Goal: Task Accomplishment & Management: Manage account settings

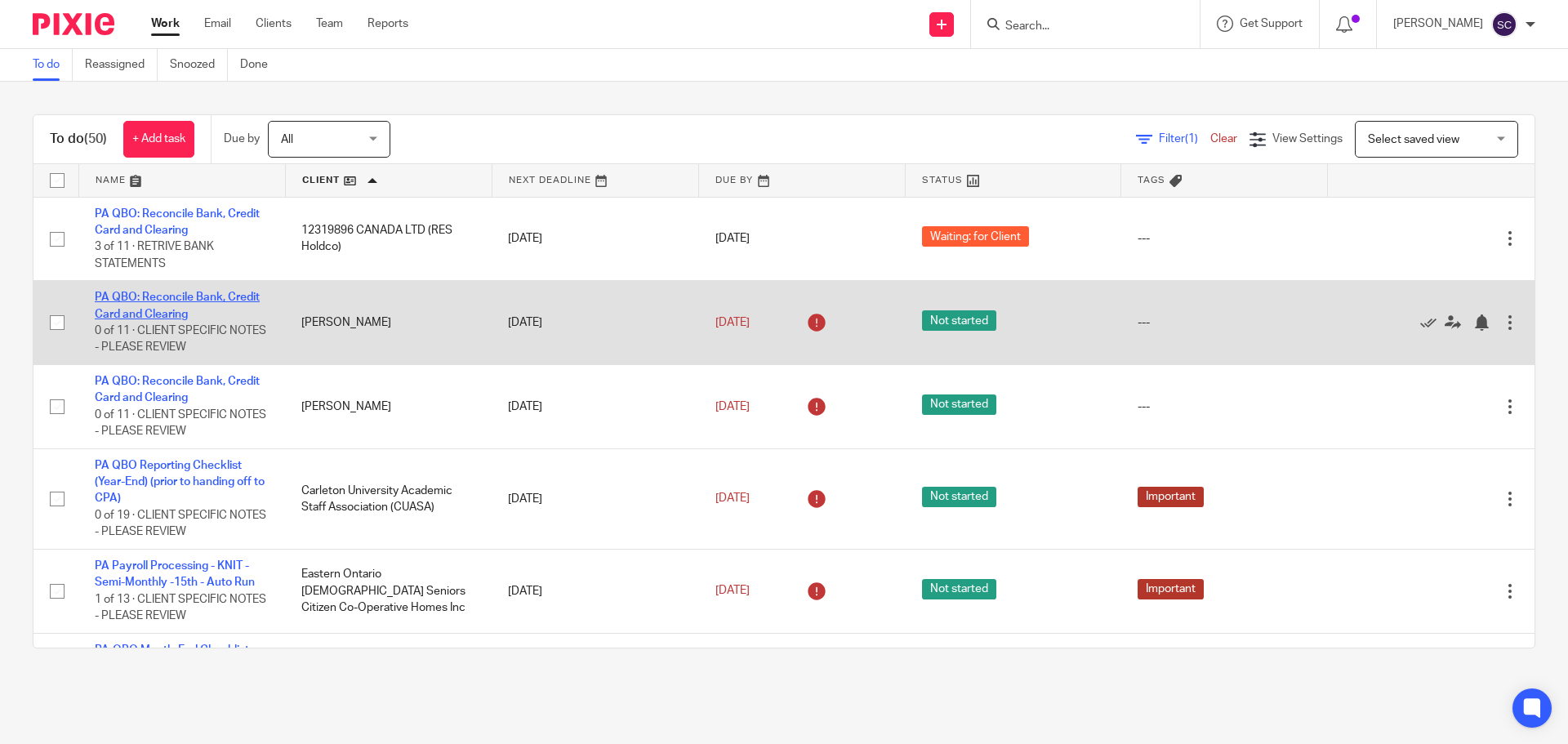
click at [147, 296] on link "PA QBO: Reconcile Bank, Credit Card and Clearing" at bounding box center [177, 306] width 165 height 28
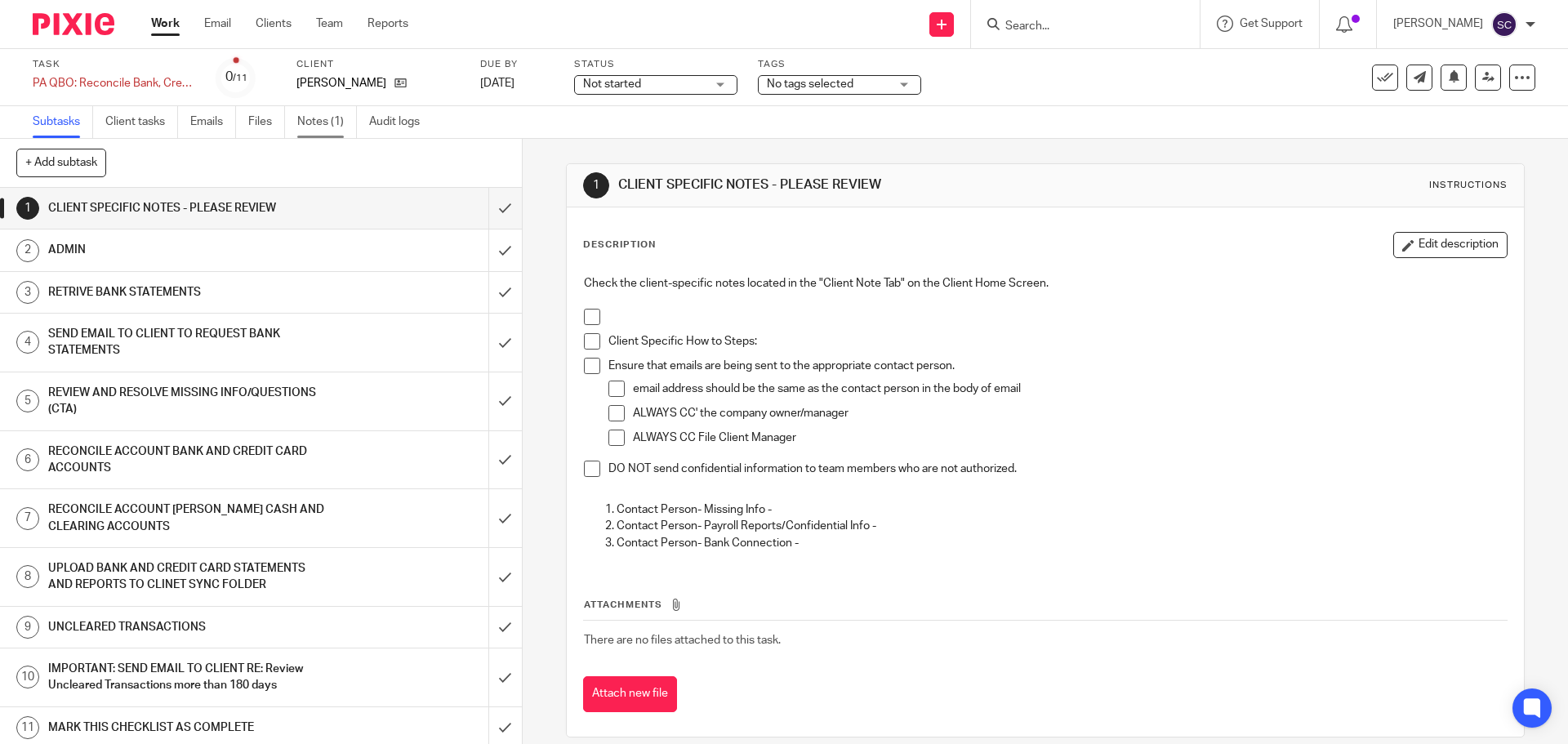
click at [320, 122] on link "Notes (1)" at bounding box center [326, 122] width 59 height 32
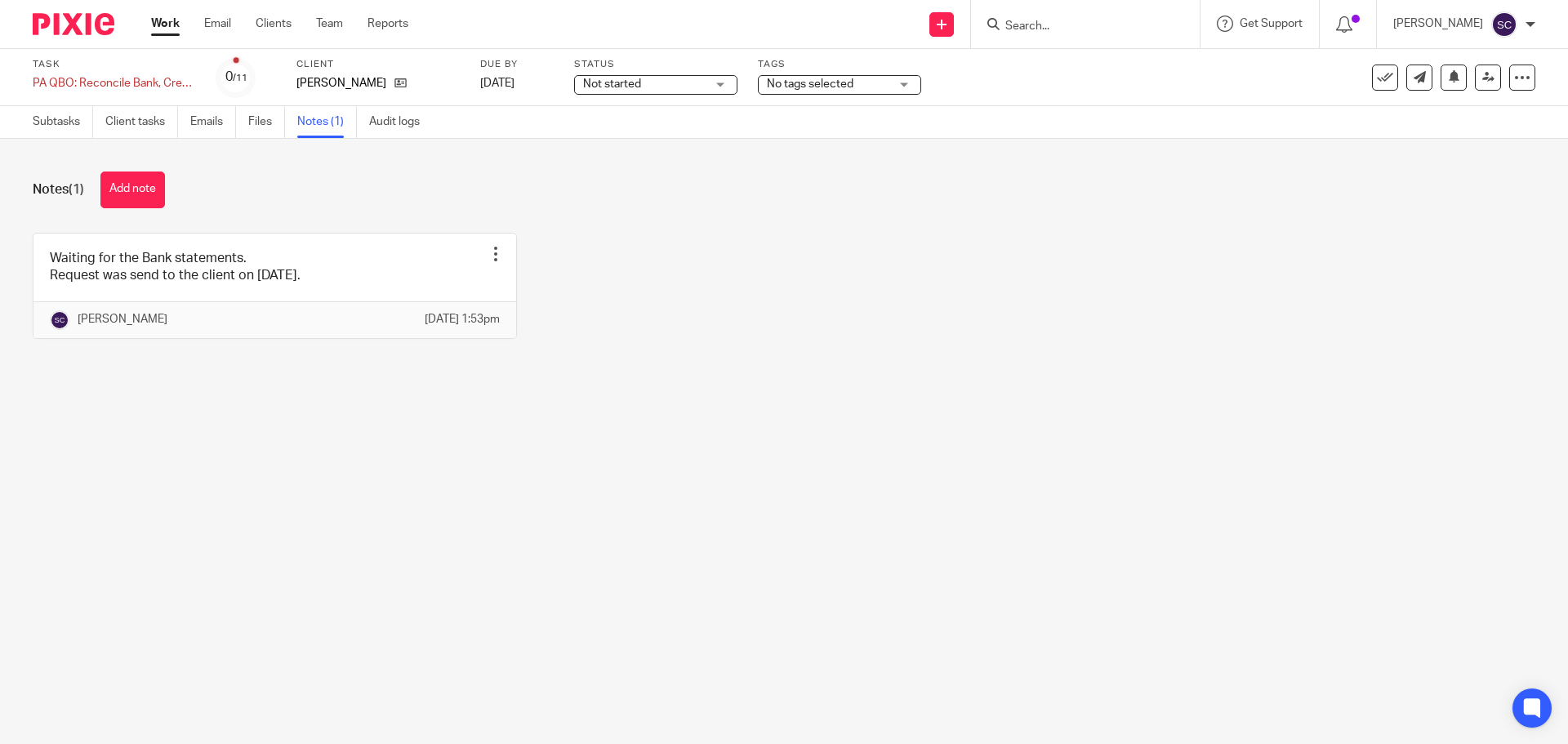
click at [621, 88] on span "Not started" at bounding box center [611, 84] width 58 height 12
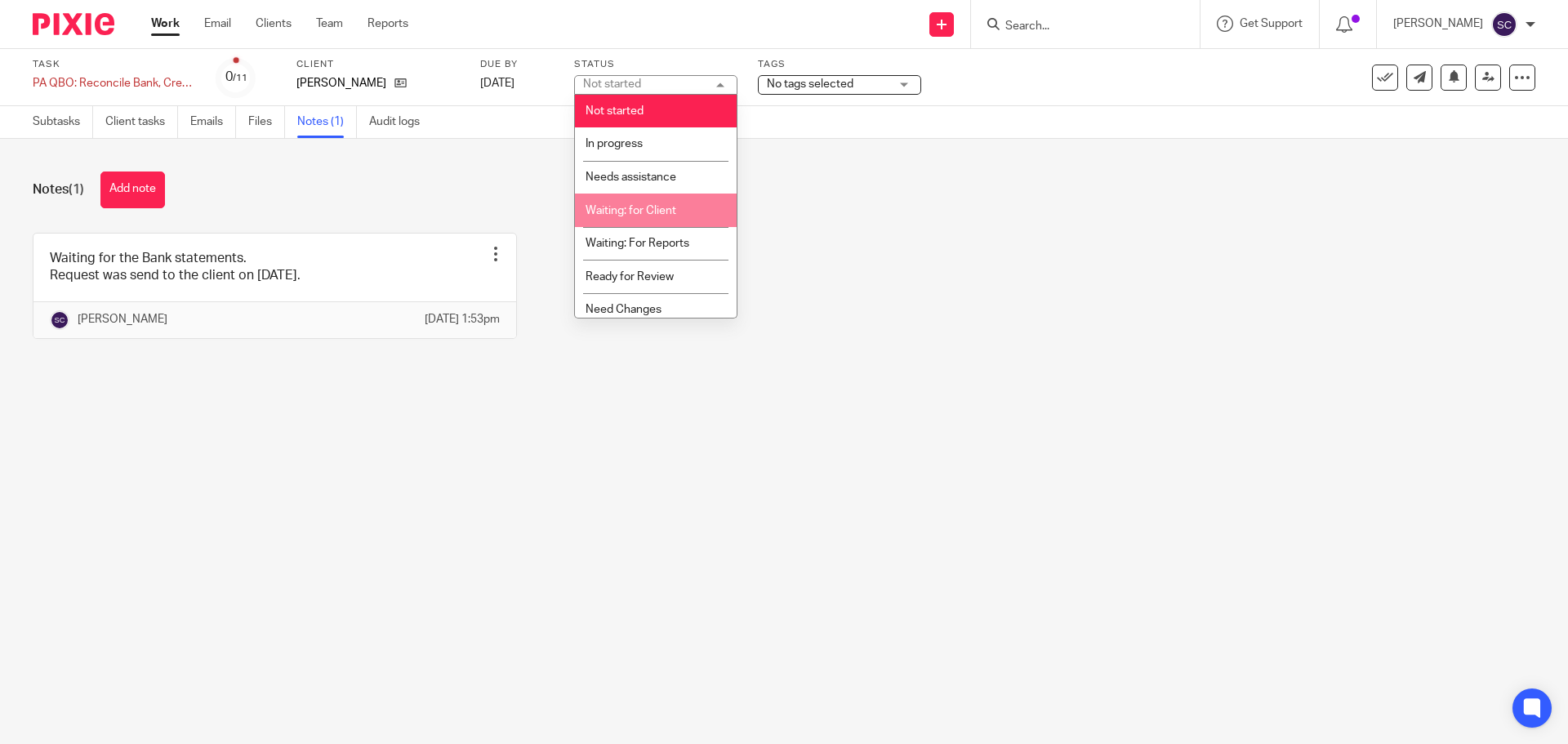
click at [635, 210] on span "Waiting: for Client" at bounding box center [631, 211] width 91 height 12
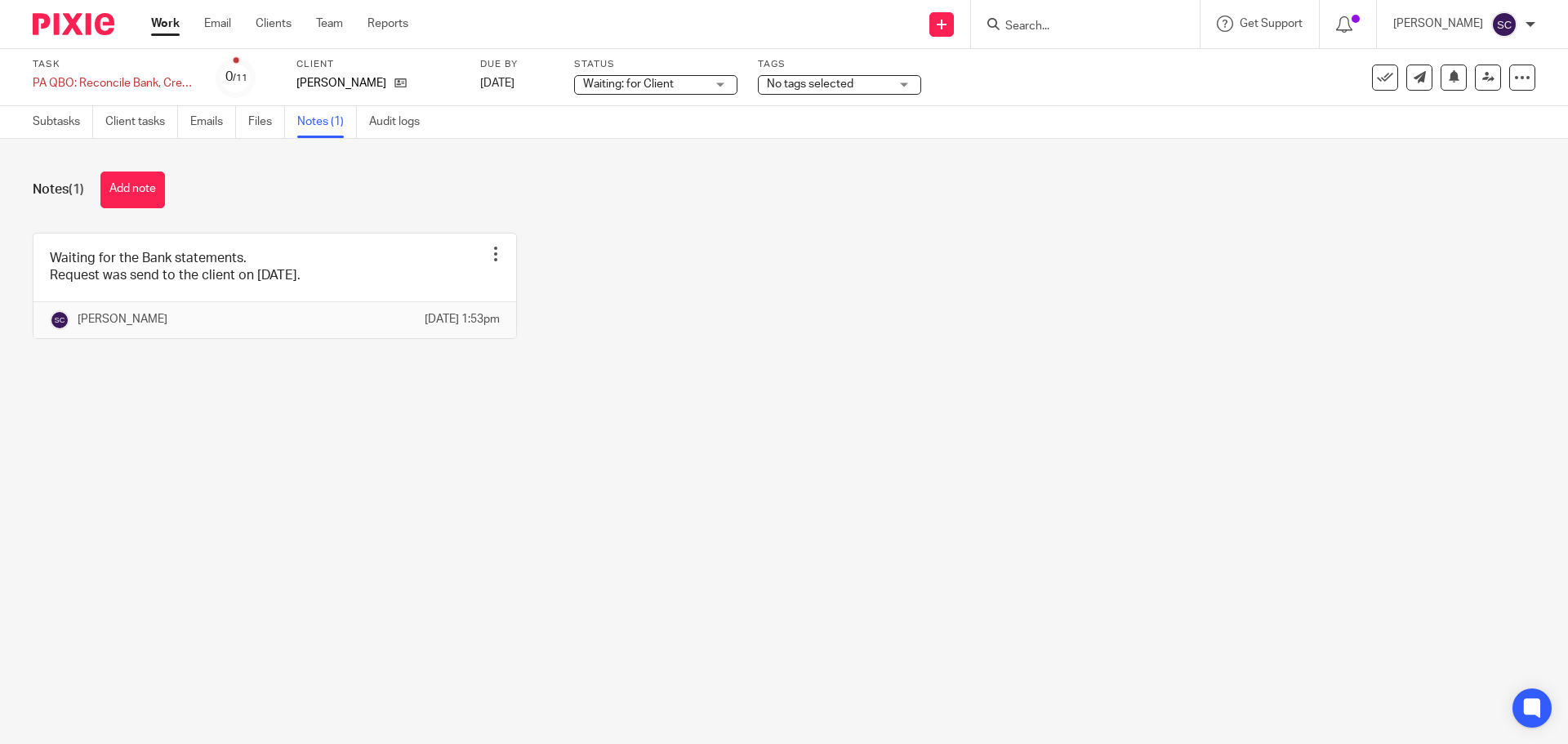
click at [169, 24] on link "Work" at bounding box center [165, 24] width 29 height 17
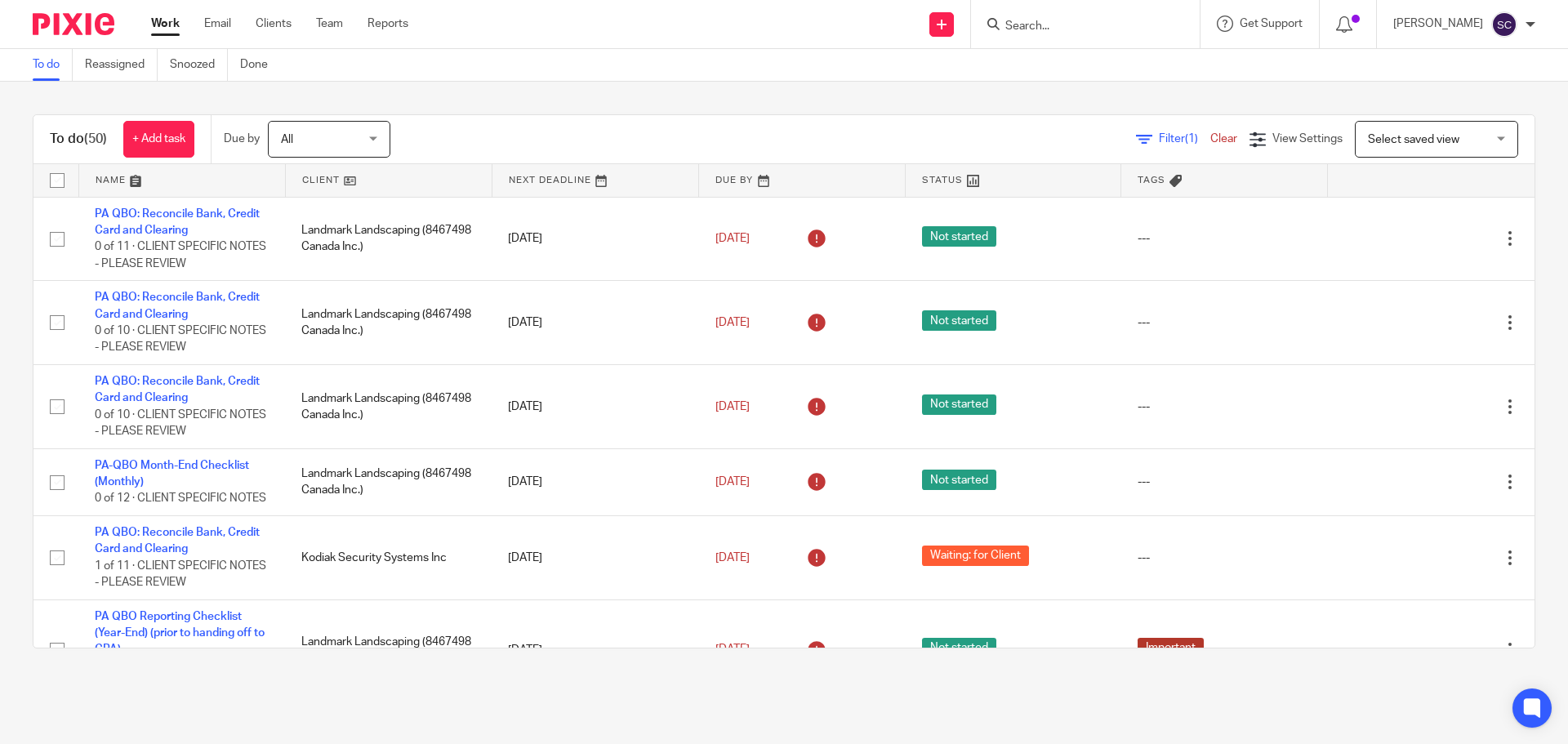
click at [314, 182] on link at bounding box center [389, 180] width 206 height 33
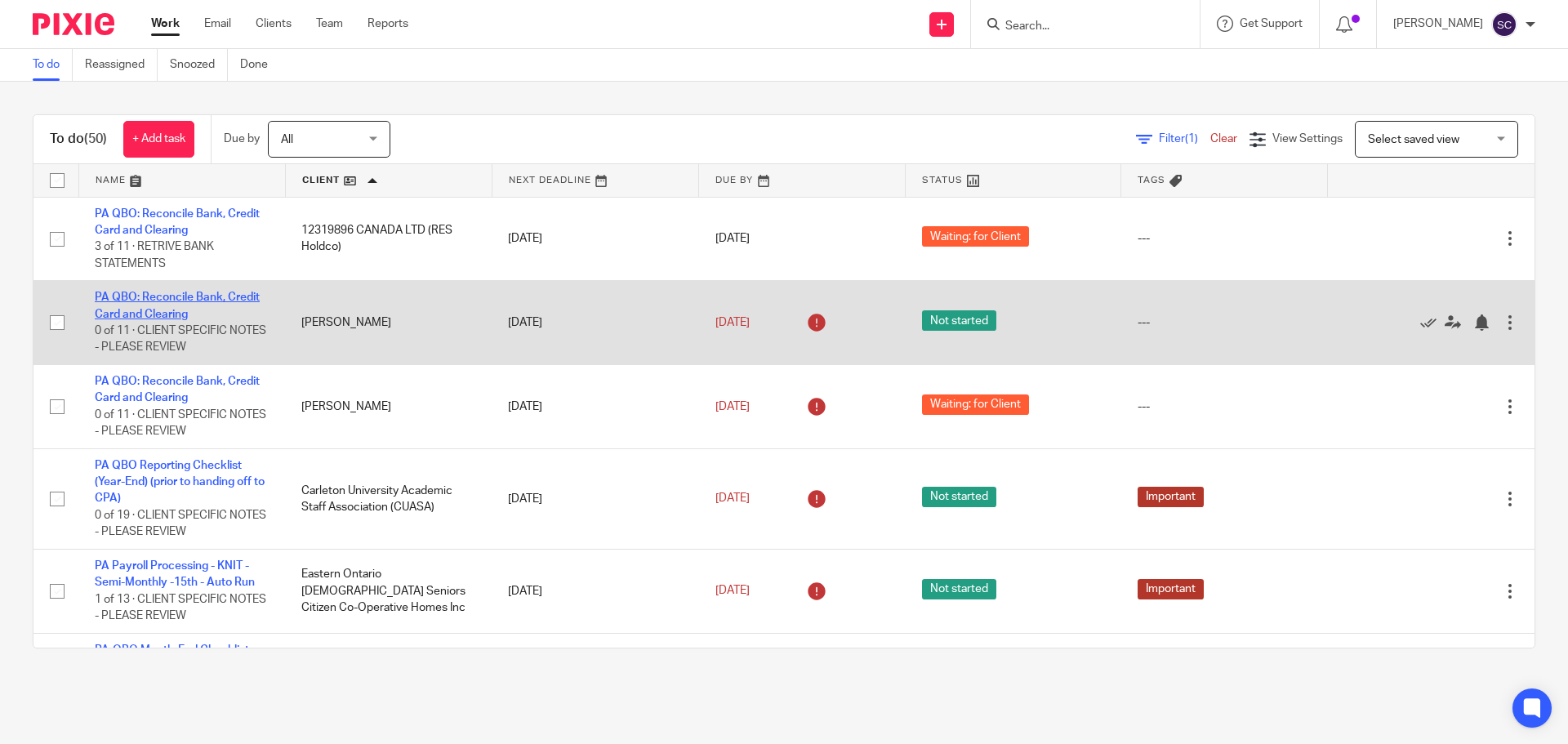
click at [121, 297] on link "PA QBO: Reconcile Bank, Credit Card and Clearing" at bounding box center [177, 306] width 165 height 28
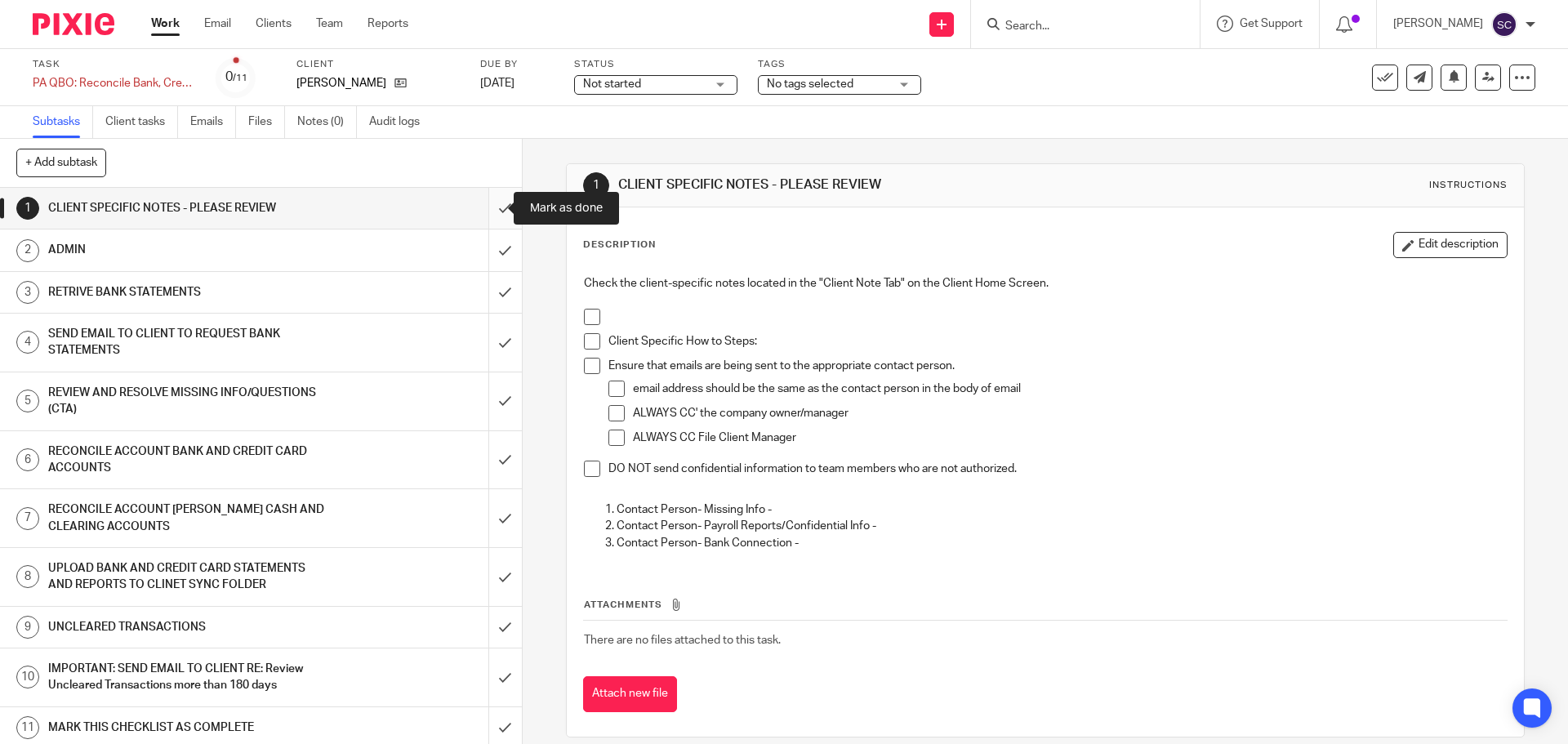
click at [488, 207] on input "submit" at bounding box center [260, 207] width 522 height 40
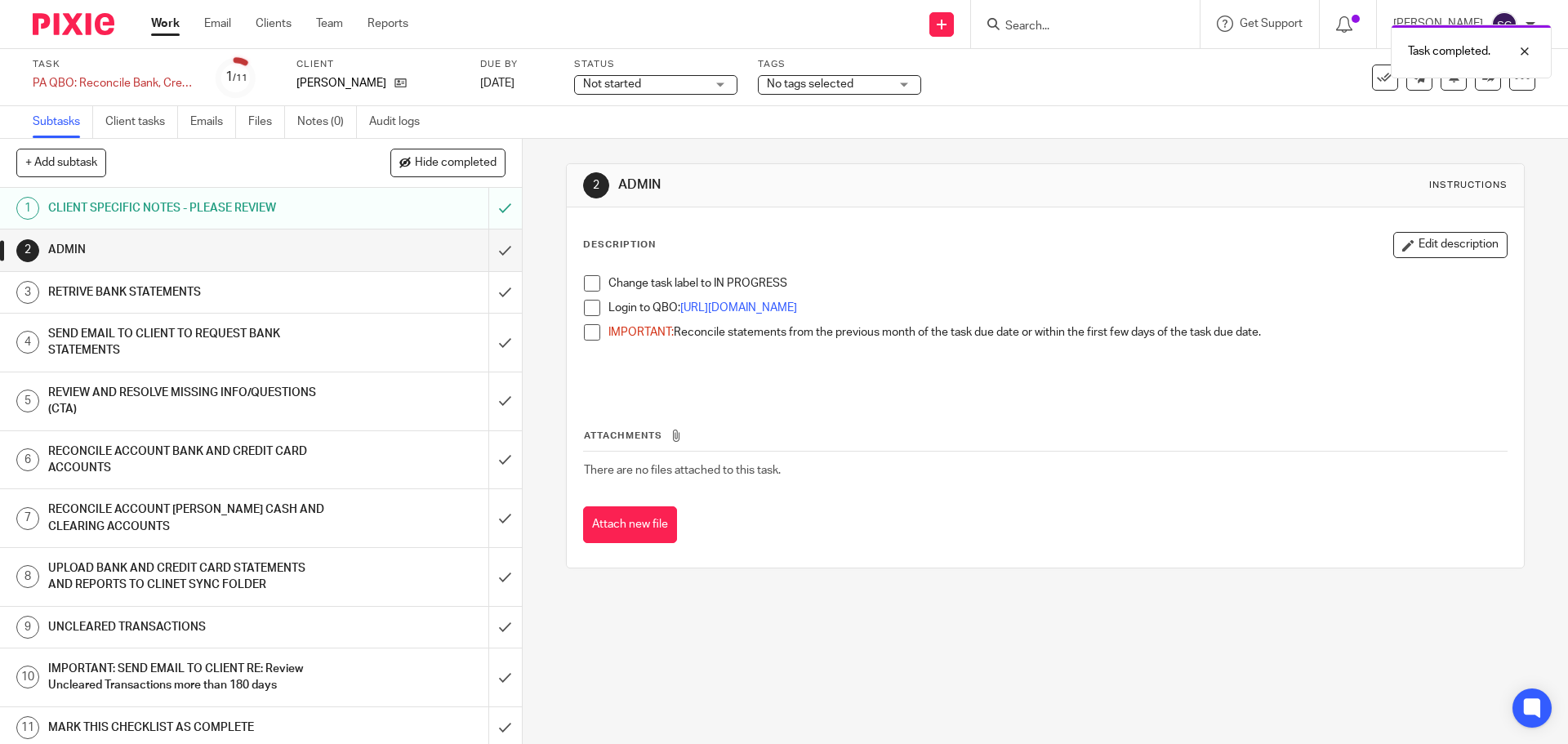
click at [585, 278] on span at bounding box center [592, 283] width 17 height 17
click at [587, 310] on span at bounding box center [592, 308] width 17 height 17
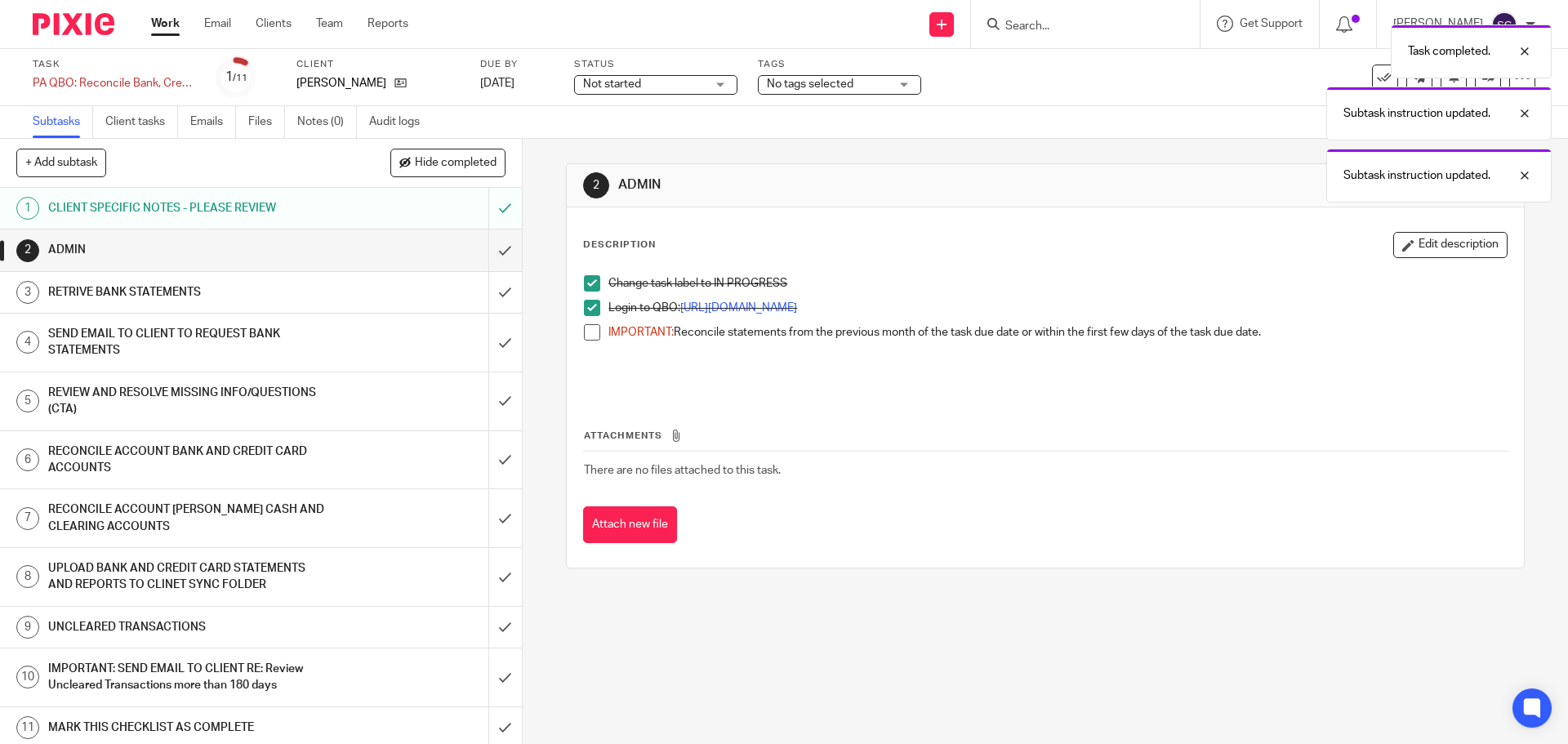
click at [589, 331] on span at bounding box center [592, 333] width 17 height 17
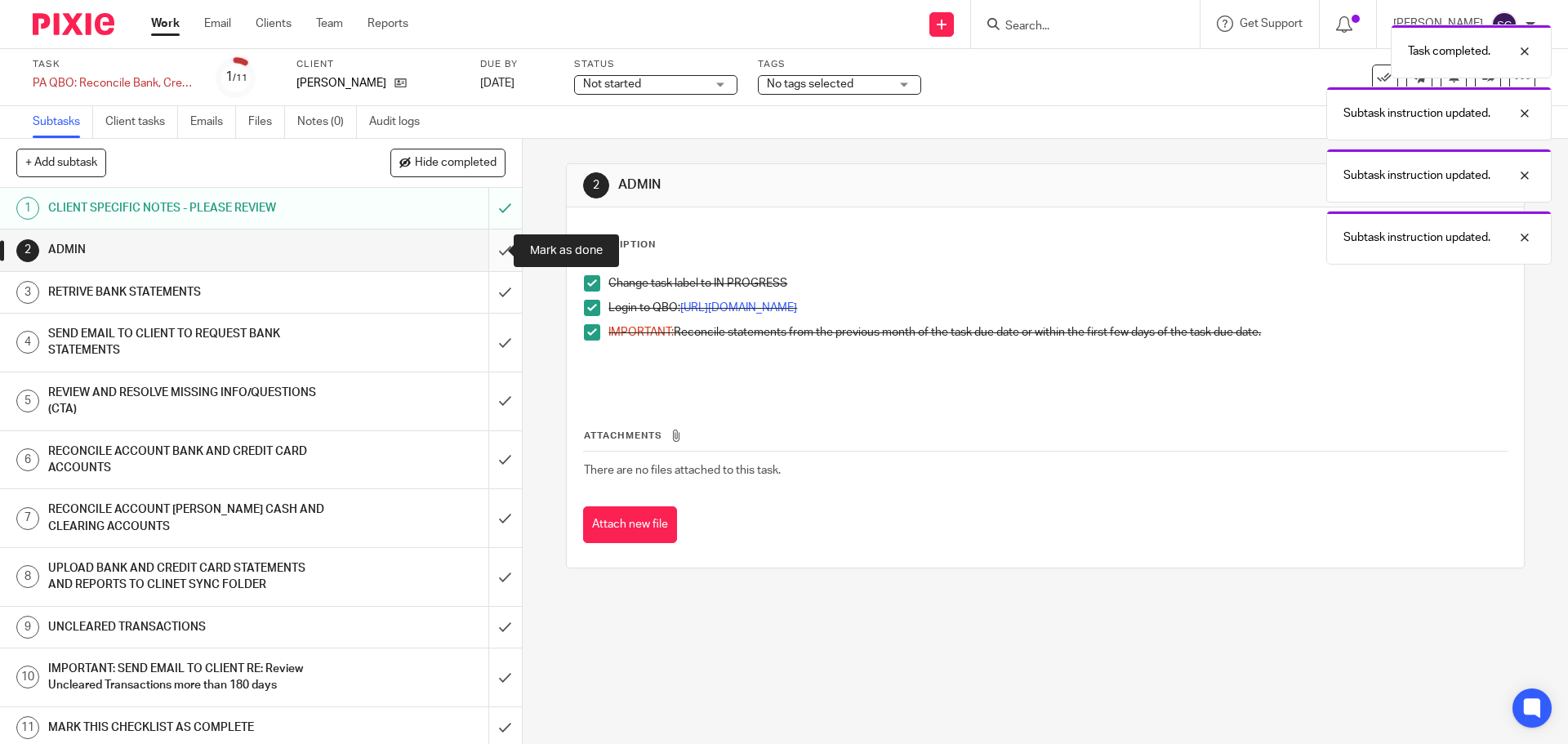
click at [482, 246] on input "submit" at bounding box center [260, 250] width 522 height 40
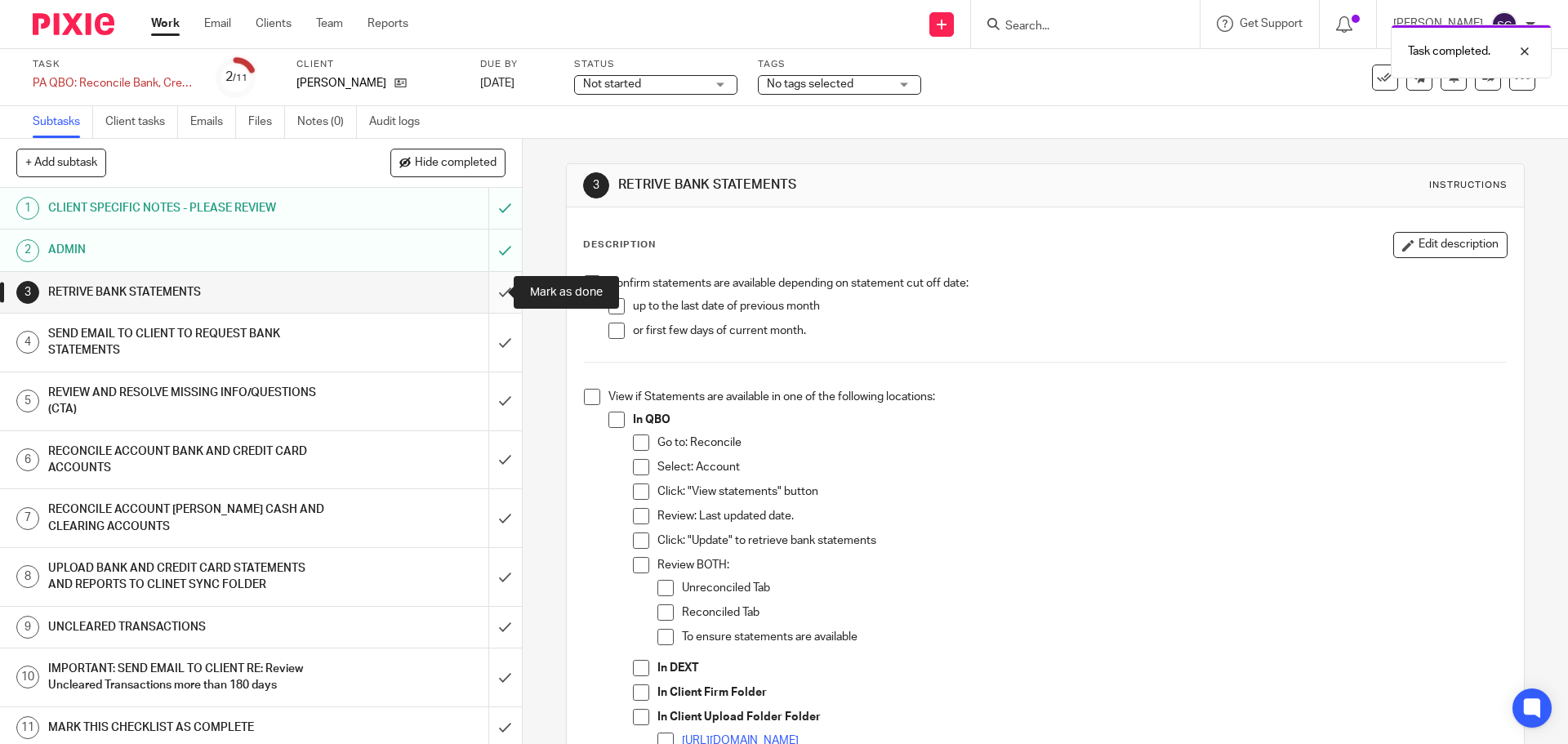
click at [485, 296] on input "submit" at bounding box center [260, 292] width 522 height 40
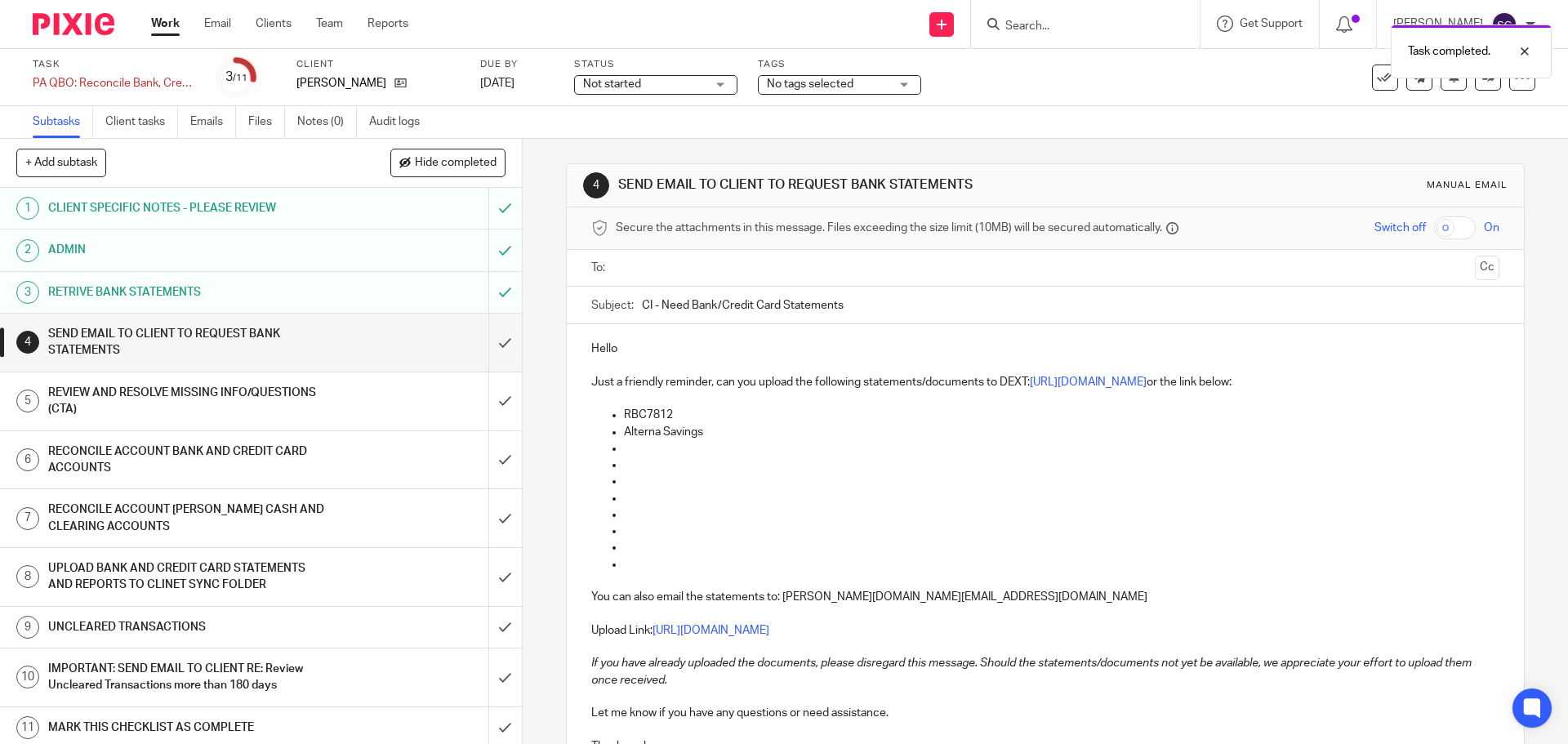
click at [183, 289] on h1 "RETRIVE BANK STATEMENTS" at bounding box center [189, 292] width 283 height 25
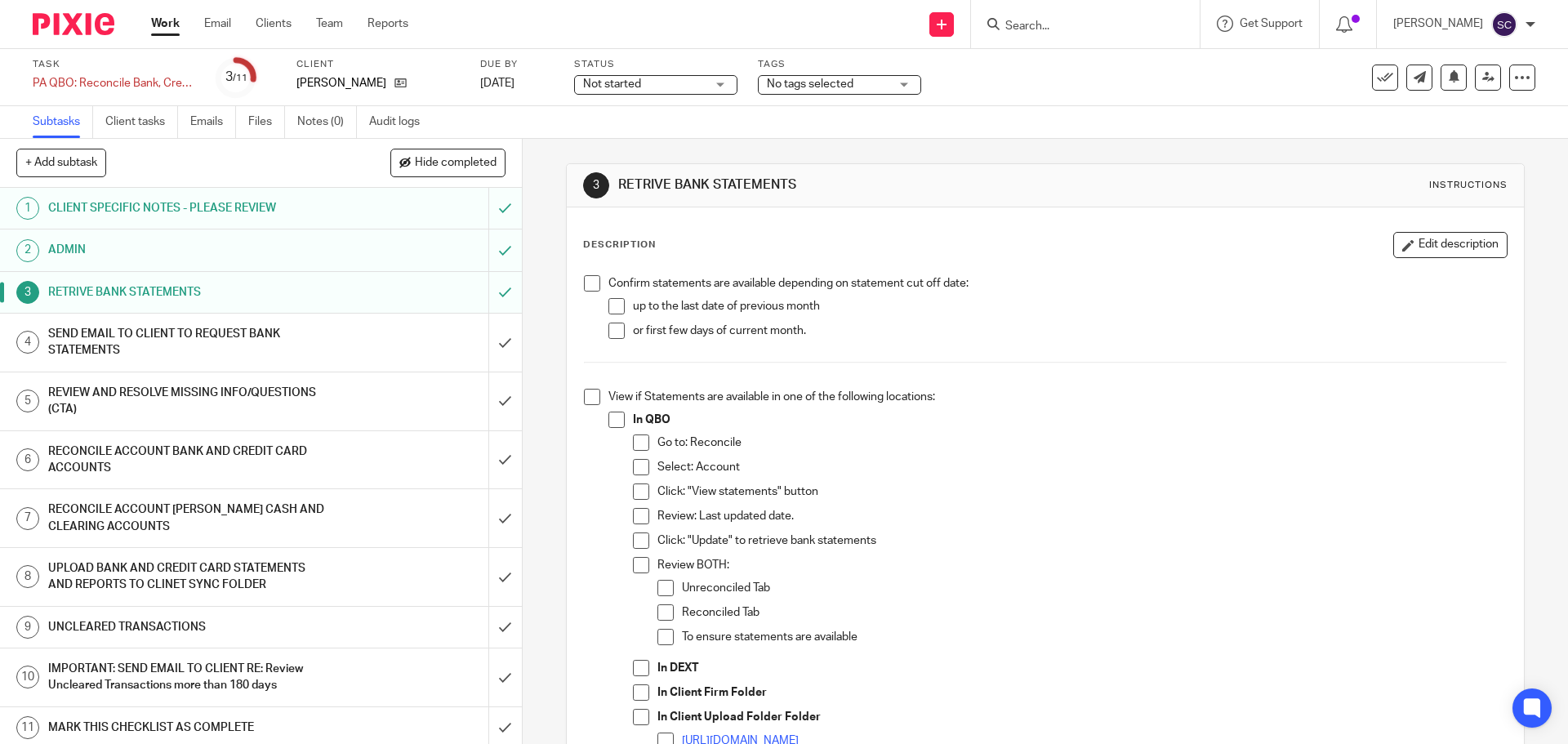
click at [587, 281] on span at bounding box center [592, 283] width 17 height 17
click at [589, 402] on span at bounding box center [592, 397] width 17 height 17
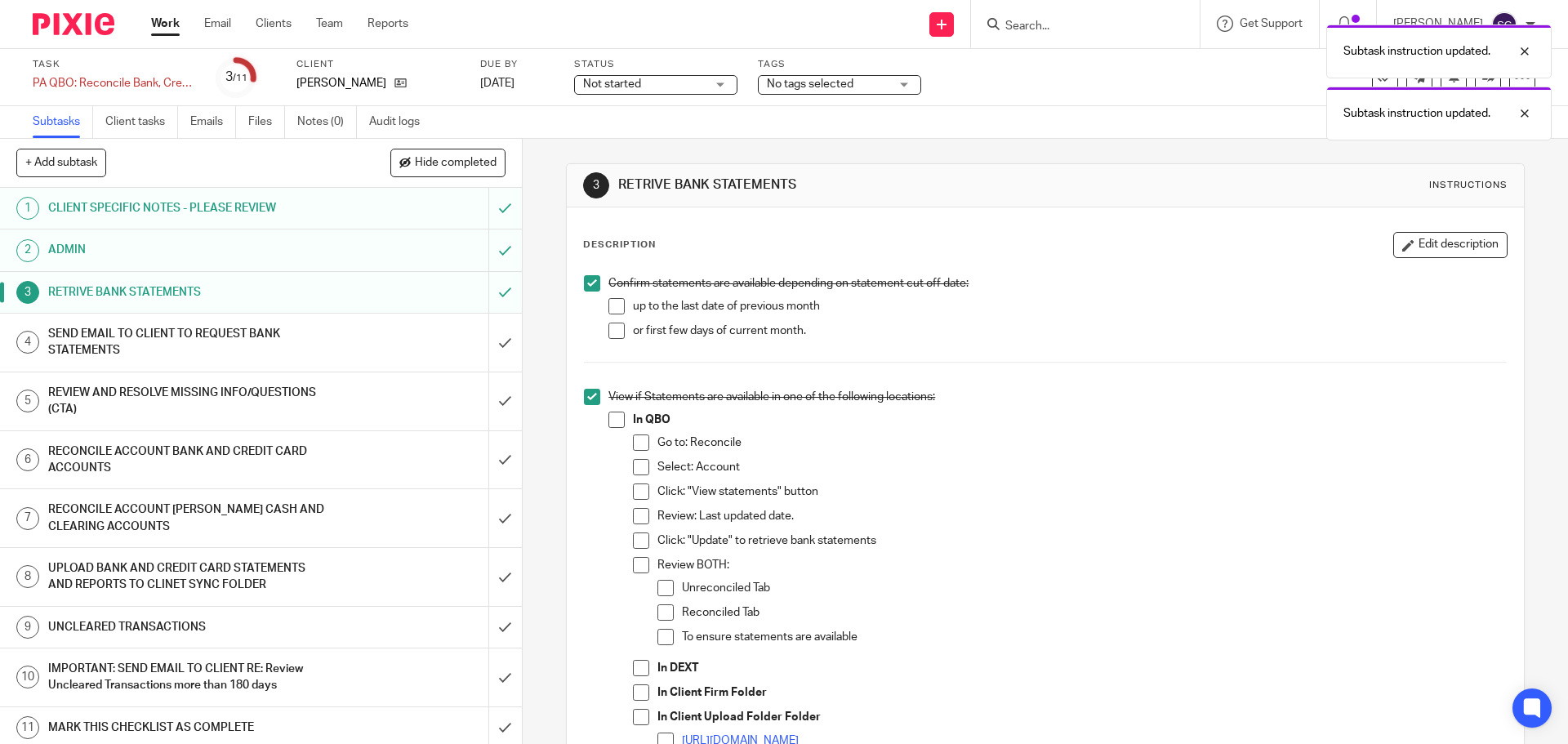
click at [224, 333] on h1 "SEND EMAIL TO CLIENT TO REQUEST BANK STATEMENTS" at bounding box center [189, 342] width 283 height 41
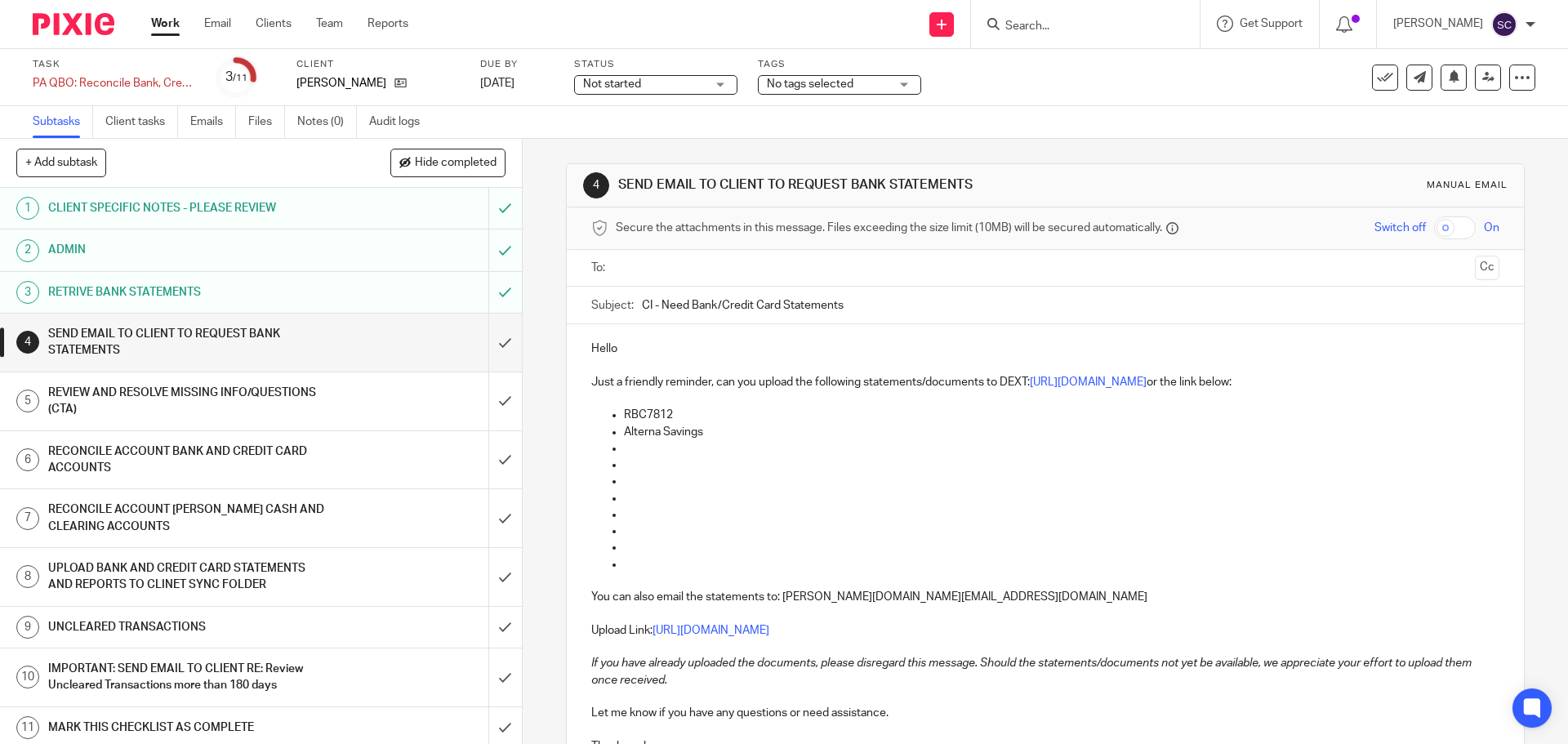
click at [654, 268] on input "text" at bounding box center [1044, 268] width 846 height 19
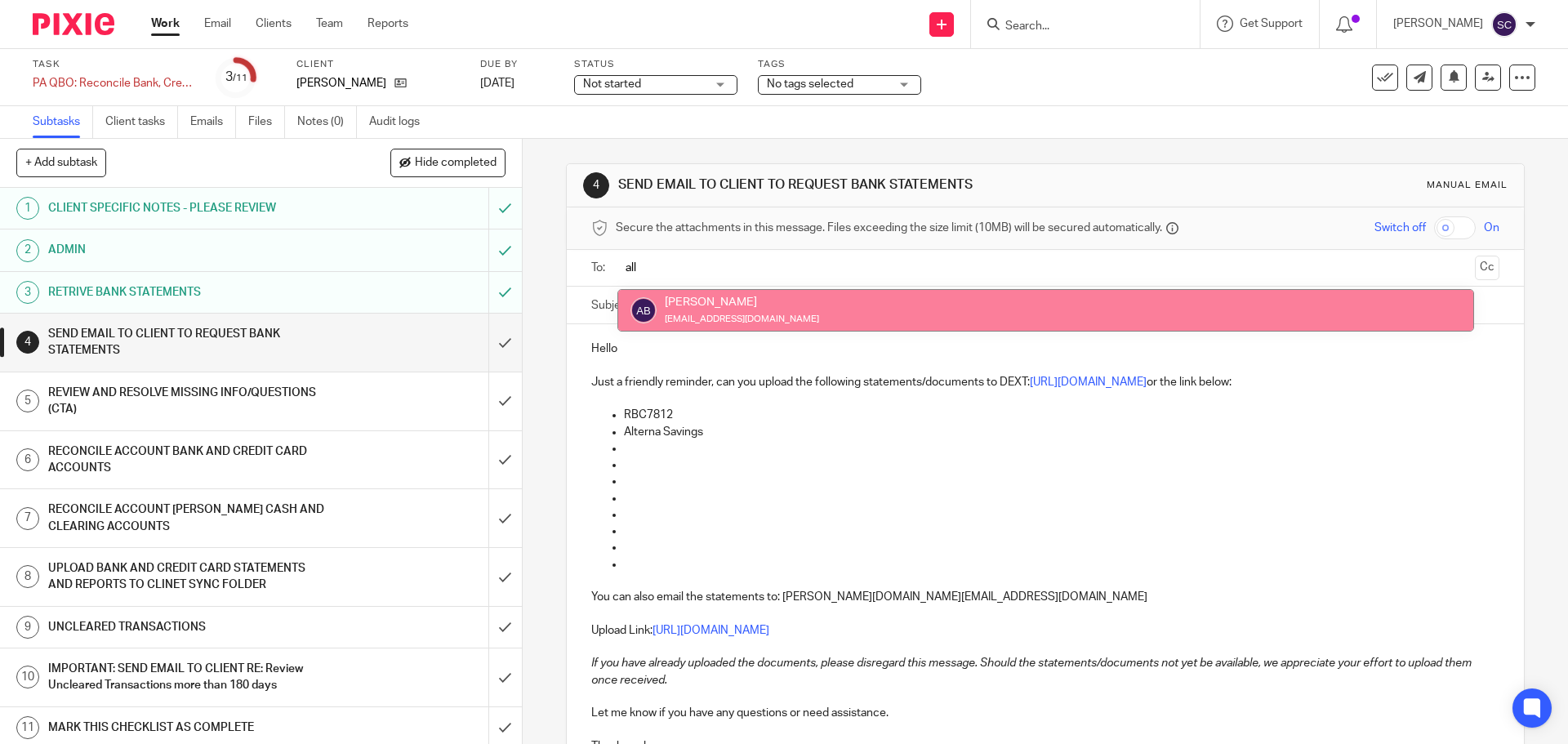
type input "all"
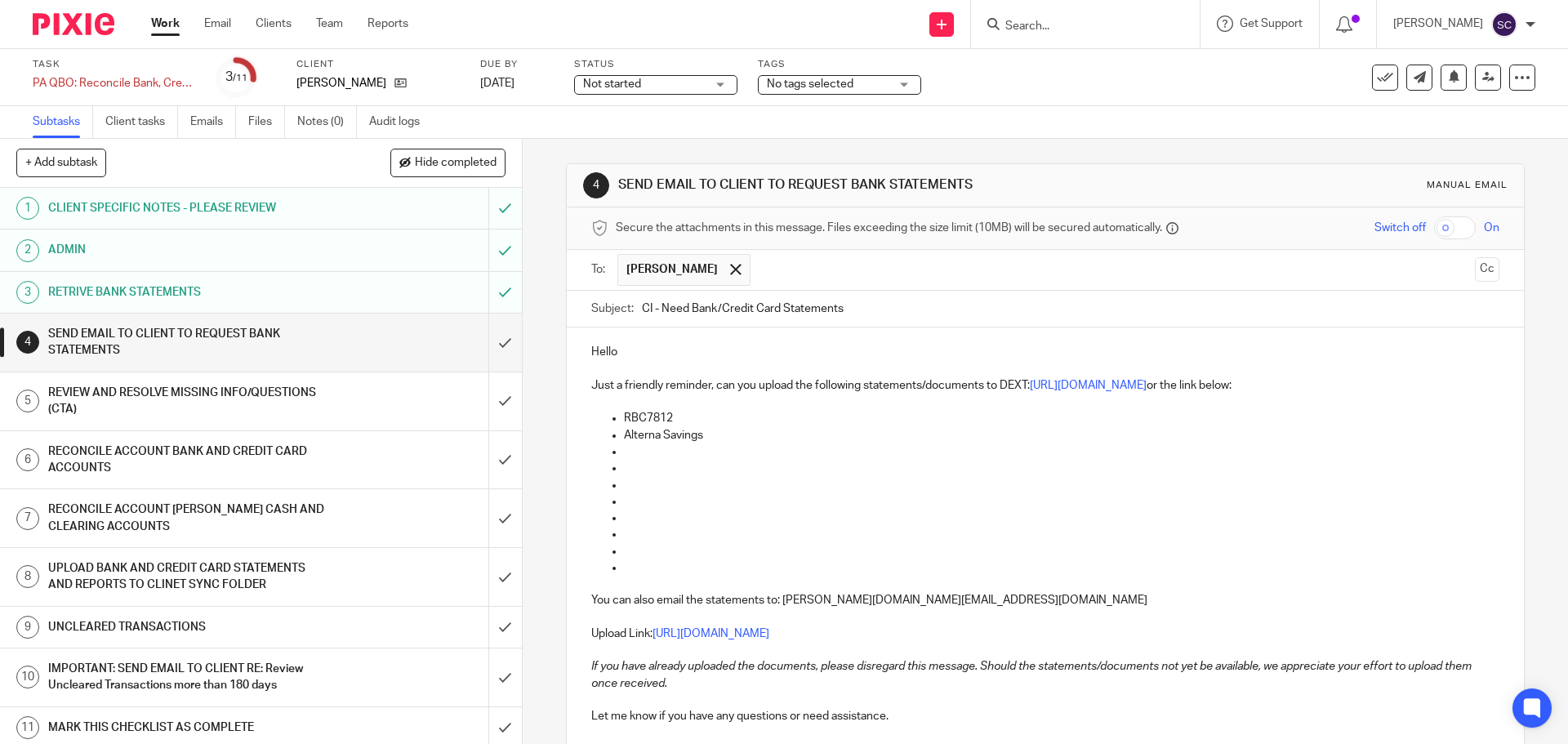
drag, startPoint x: 636, startPoint y: 310, endPoint x: 648, endPoint y: 308, distance: 12.2
click at [648, 308] on input "CI - Need Bank/Credit Card Statements" at bounding box center [1070, 309] width 857 height 37
click at [877, 310] on input "Rentals - Need Bank/Credit Card Statements" at bounding box center [1070, 309] width 857 height 37
type input "Rentals - Need Bank/Credit Card Statements - [DATE]-[DATE]"
click at [625, 347] on p "Hello" at bounding box center [1045, 352] width 907 height 17
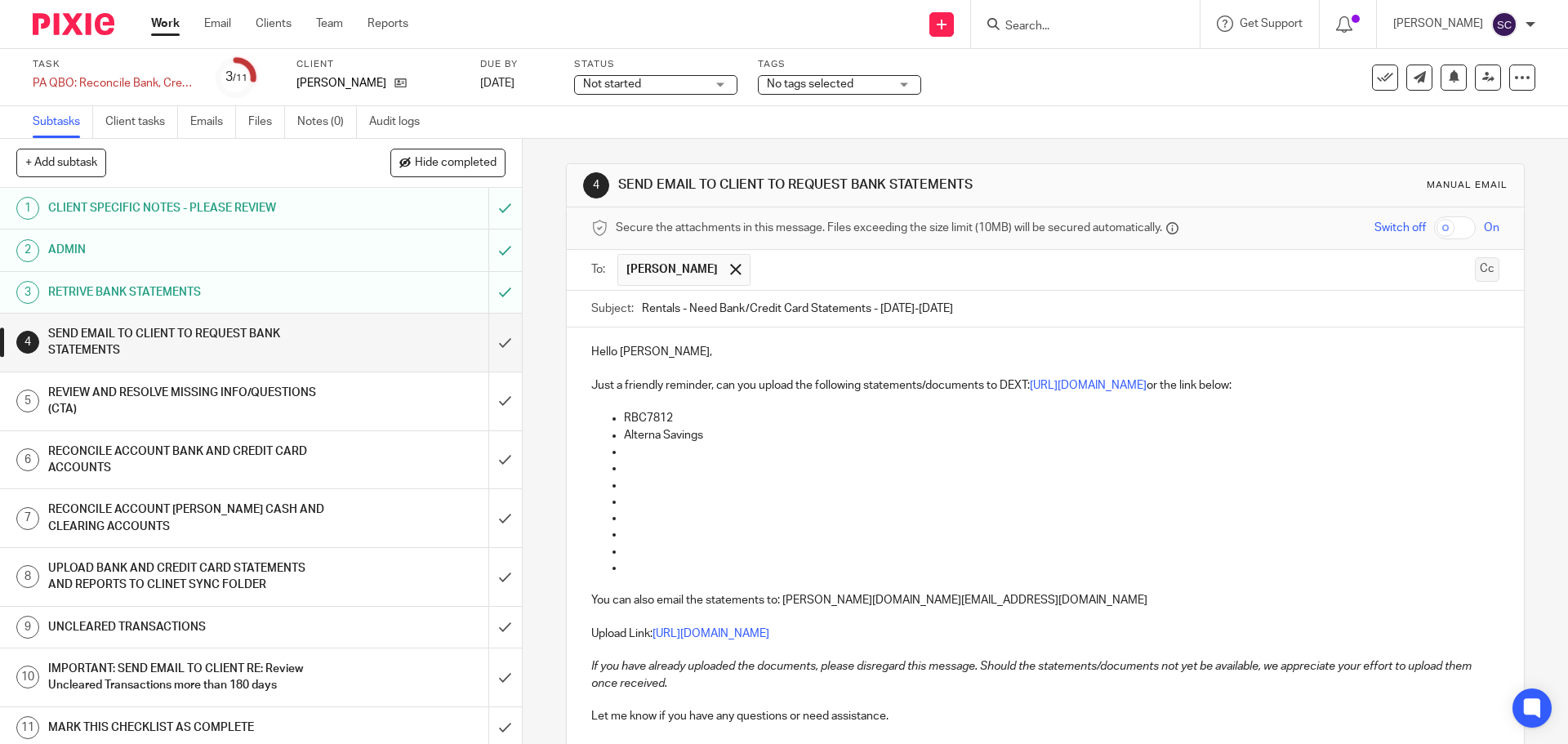
click at [1475, 270] on button "Cc" at bounding box center [1487, 269] width 25 height 25
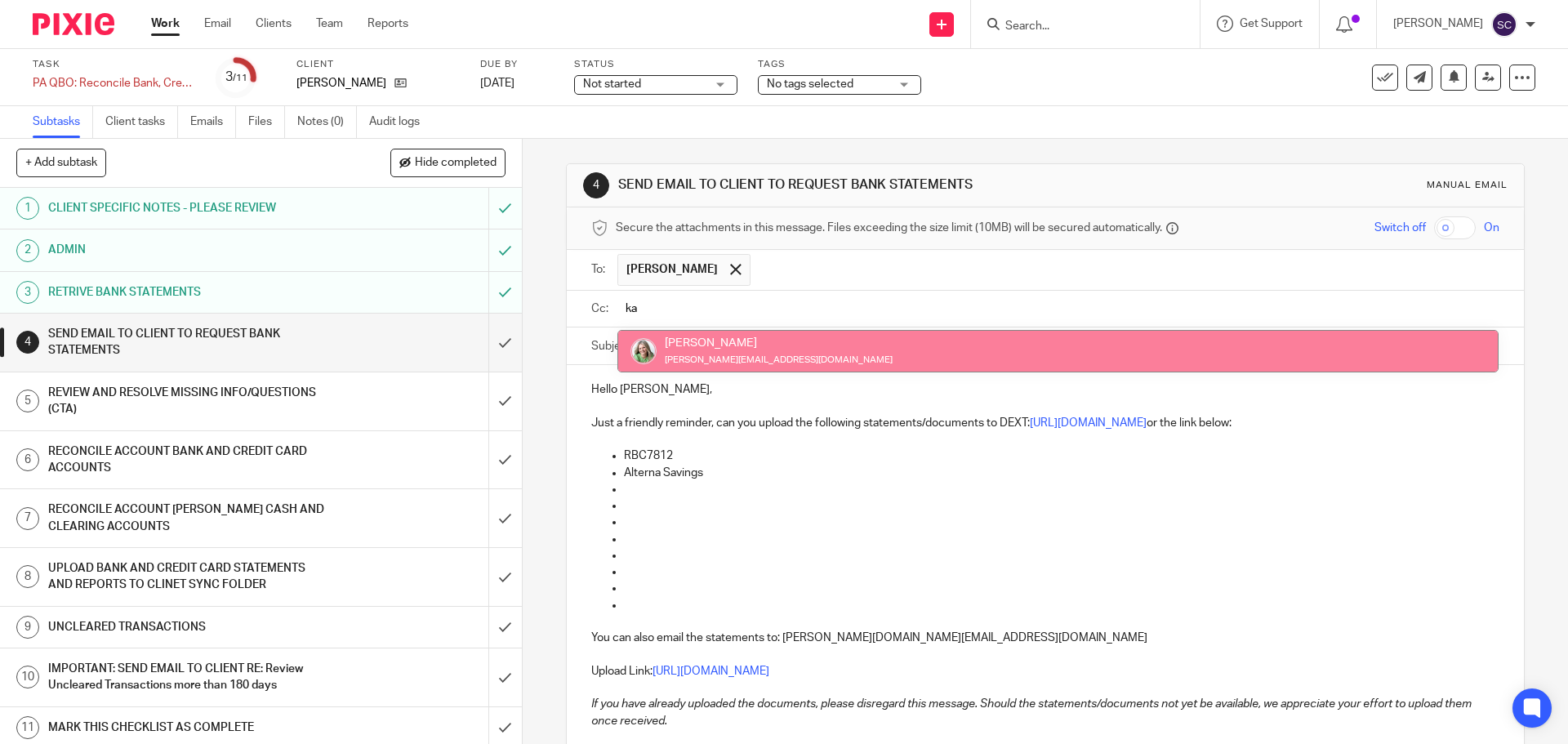
type input "ka"
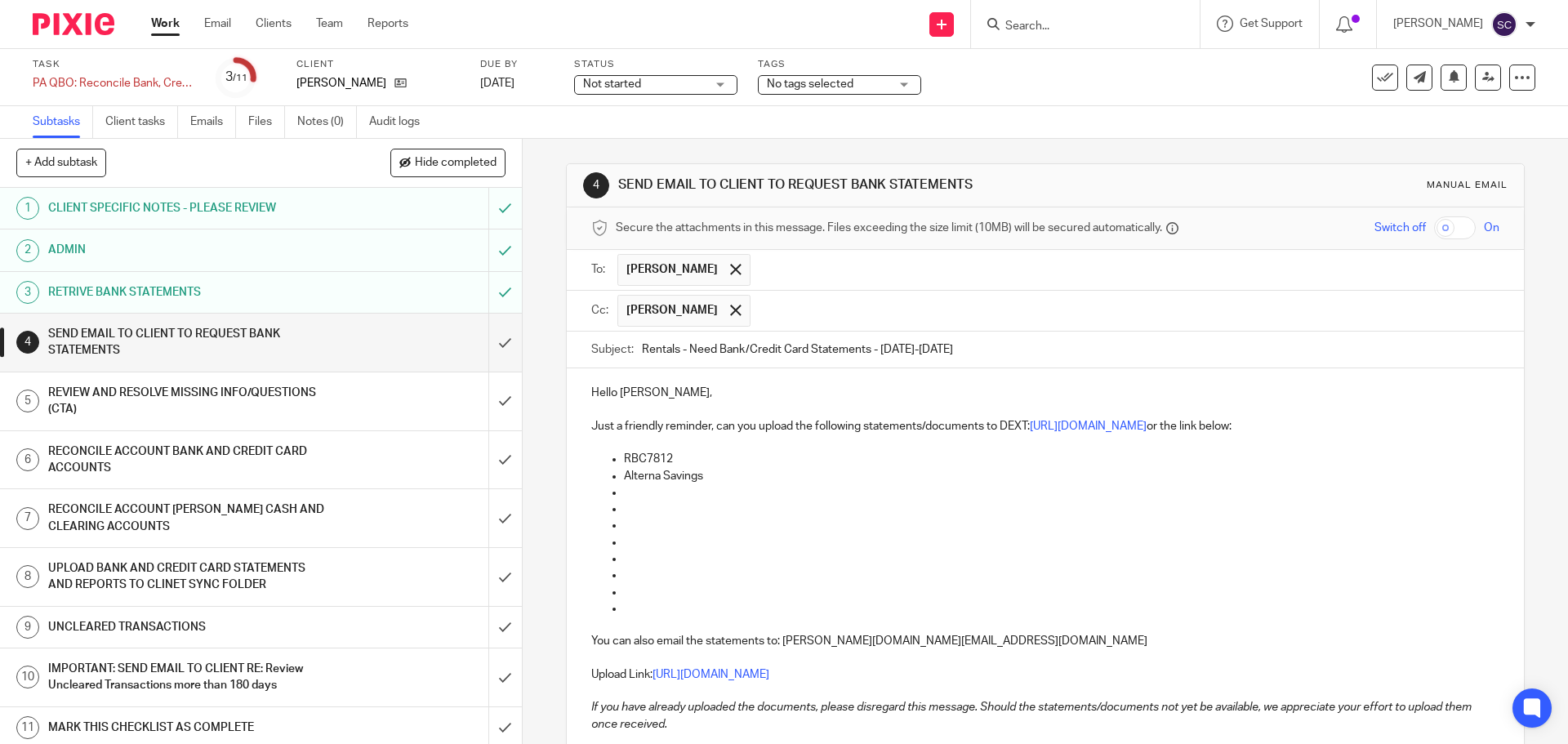
click at [679, 459] on p "RBC7812" at bounding box center [1061, 459] width 875 height 17
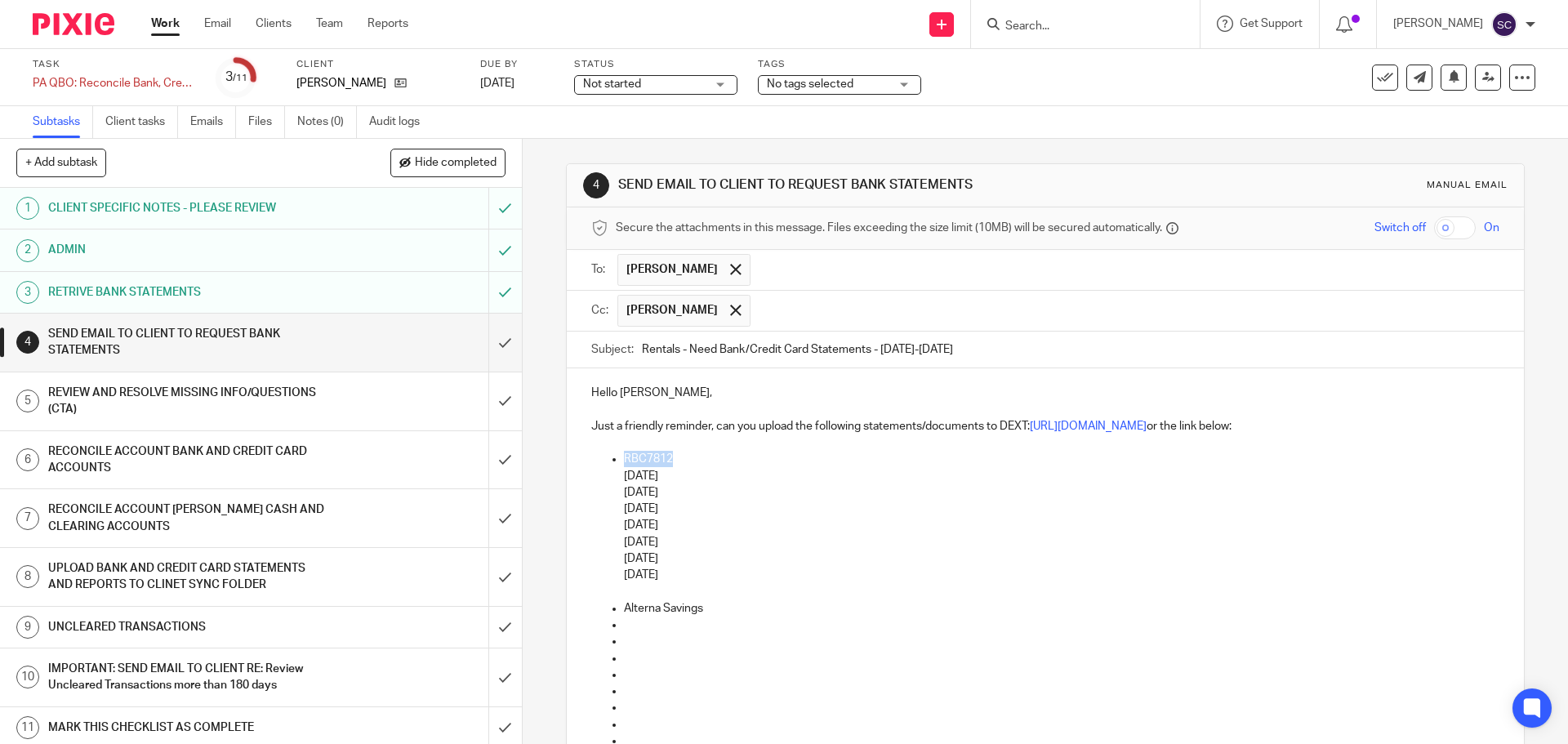
drag, startPoint x: 621, startPoint y: 459, endPoint x: 669, endPoint y: 464, distance: 48.3
click at [669, 464] on p "RBC7812" at bounding box center [1061, 459] width 875 height 17
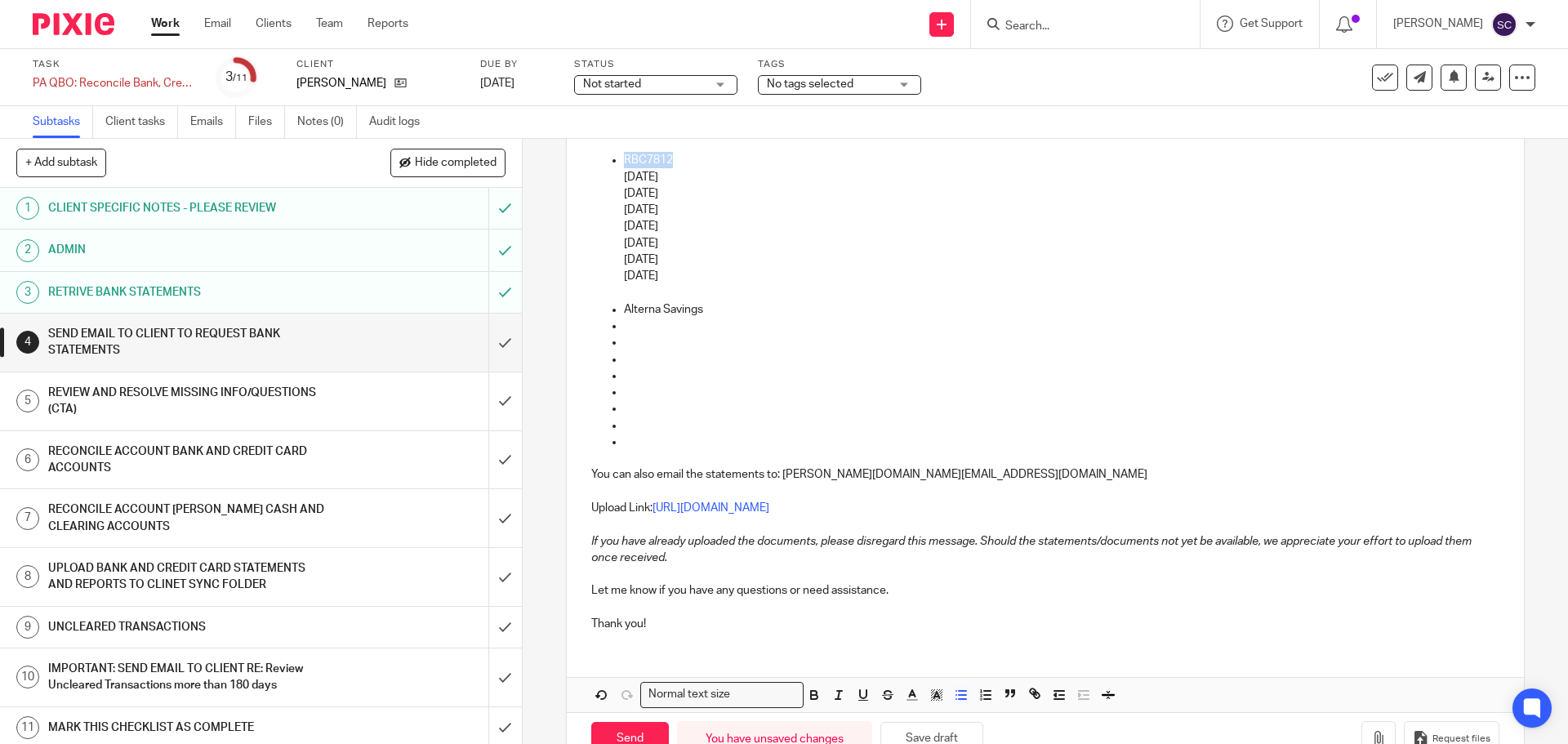
scroll to position [327, 0]
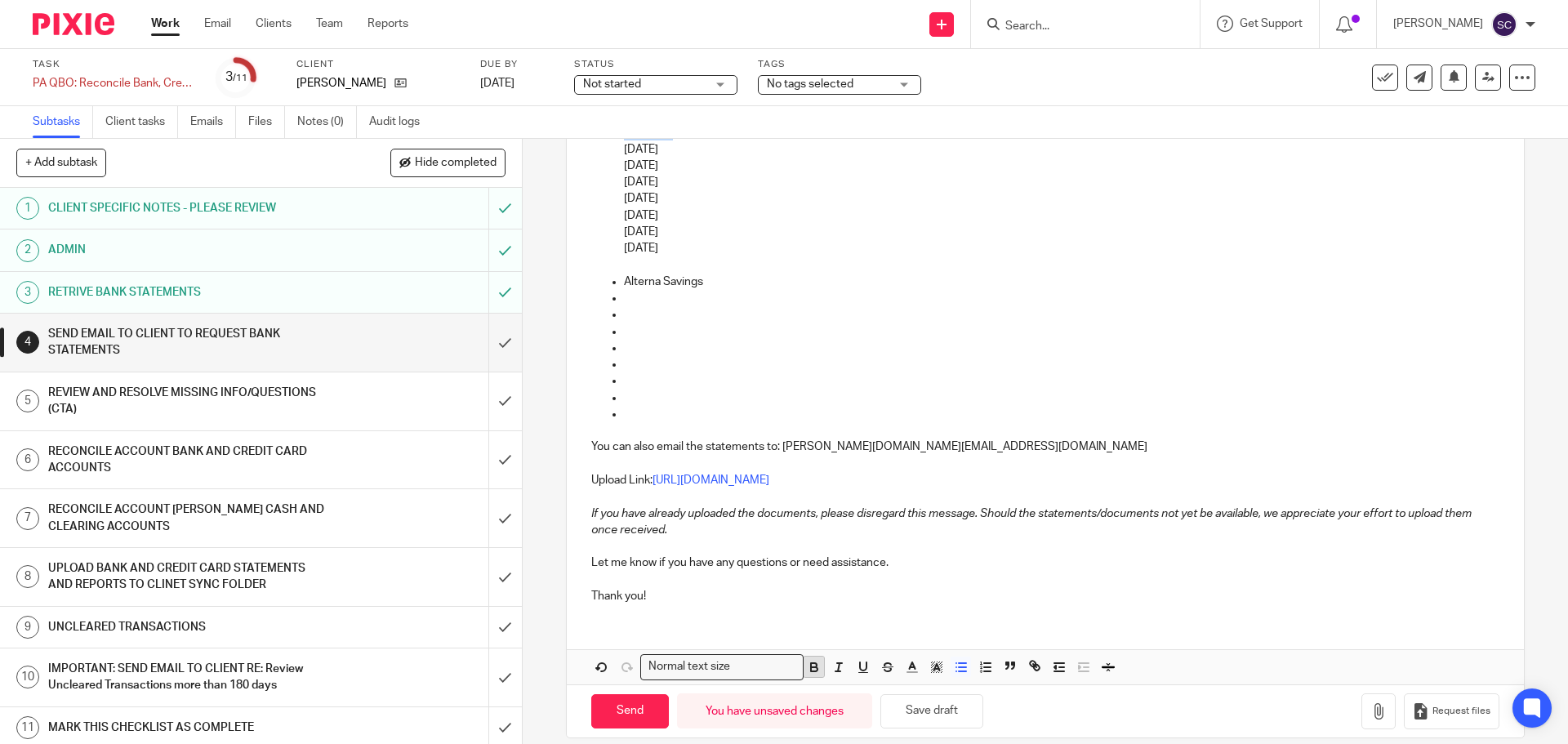
click at [807, 666] on icon "button" at bounding box center [814, 667] width 15 height 15
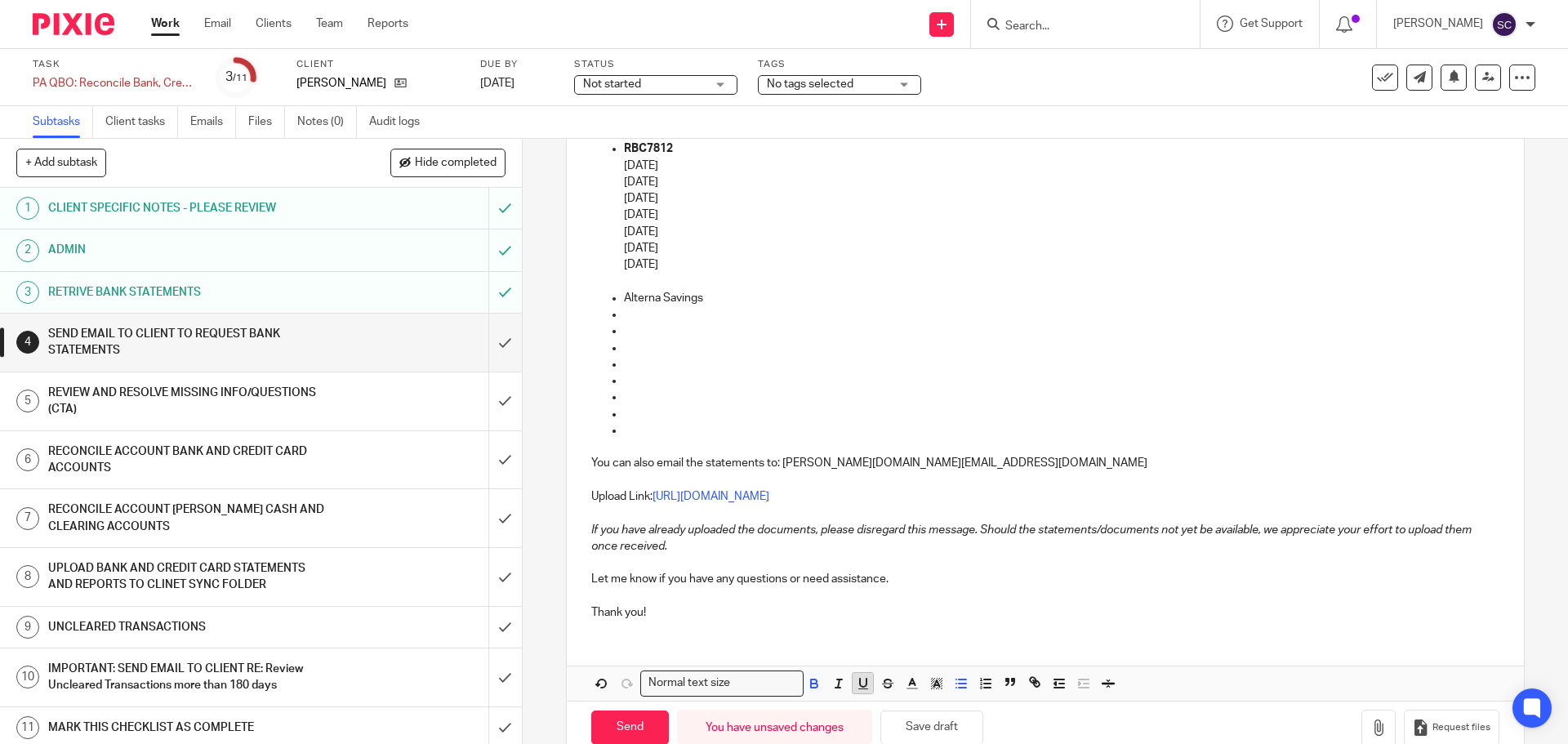
click at [859, 683] on icon "button" at bounding box center [863, 684] width 15 height 15
click at [633, 333] on p at bounding box center [1061, 331] width 875 height 17
click at [624, 317] on p at bounding box center [1061, 315] width 875 height 17
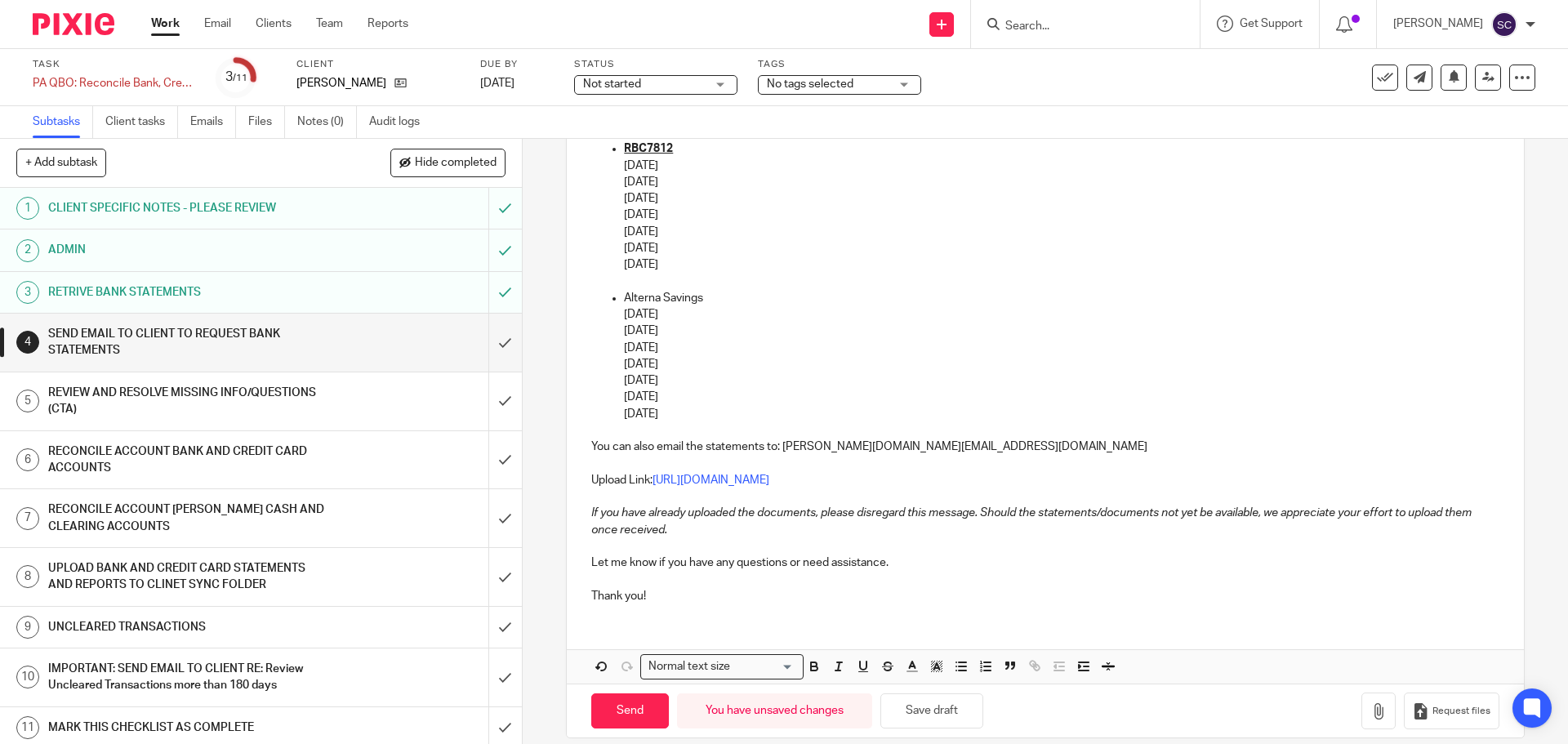
click at [657, 600] on p "Thank you!" at bounding box center [1045, 596] width 907 height 17
click at [624, 297] on p "Alterna Savings" at bounding box center [1061, 298] width 875 height 17
drag, startPoint x: 622, startPoint y: 294, endPoint x: 699, endPoint y: 293, distance: 77.0
click at [699, 293] on p "Alterna Savings" at bounding box center [1061, 298] width 875 height 17
click at [810, 665] on icon "button" at bounding box center [814, 666] width 15 height 15
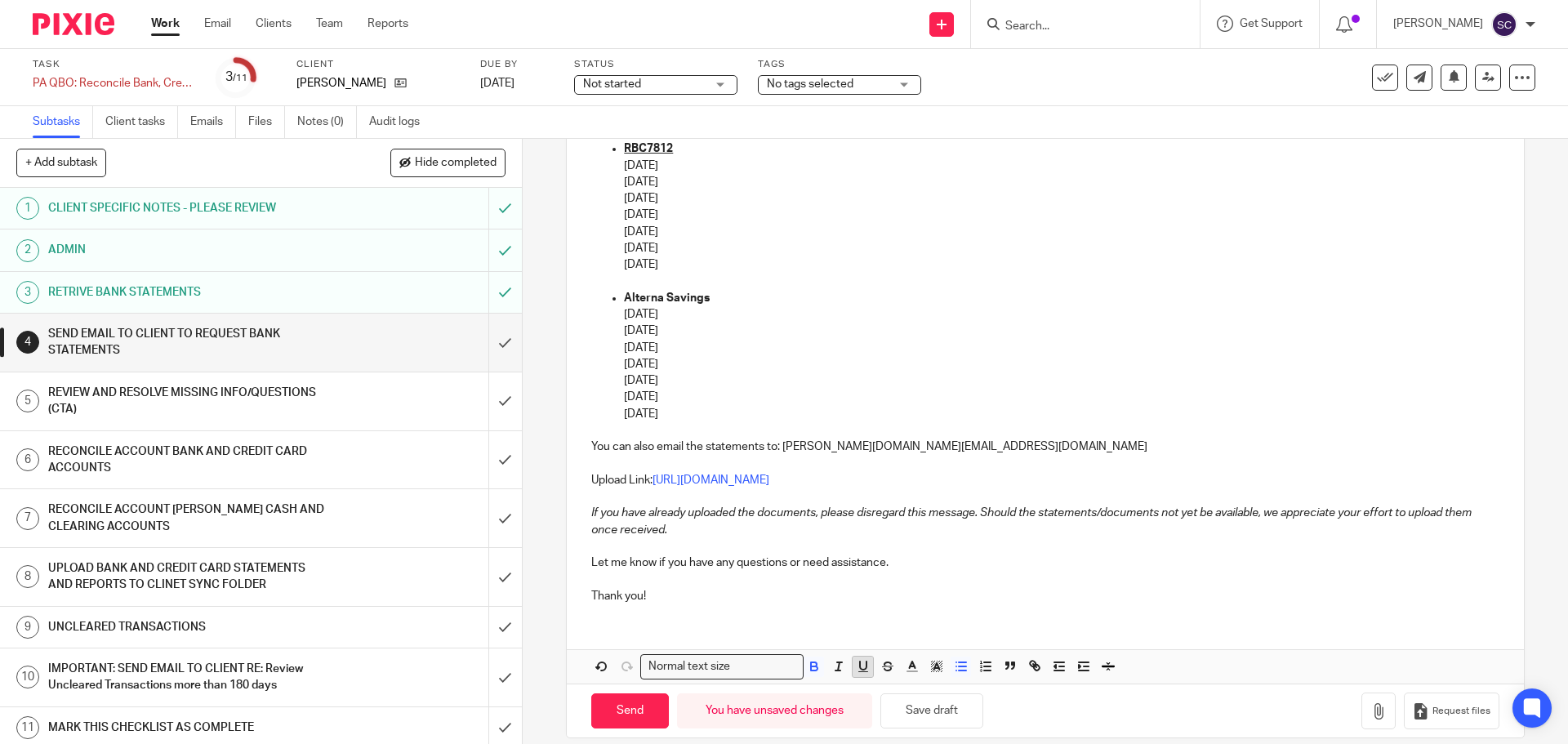
click at [857, 666] on icon "button" at bounding box center [863, 666] width 15 height 15
click at [810, 342] on p "03/31/2025" at bounding box center [1061, 347] width 875 height 17
click at [663, 600] on p "Thank you!" at bounding box center [1045, 596] width 907 height 17
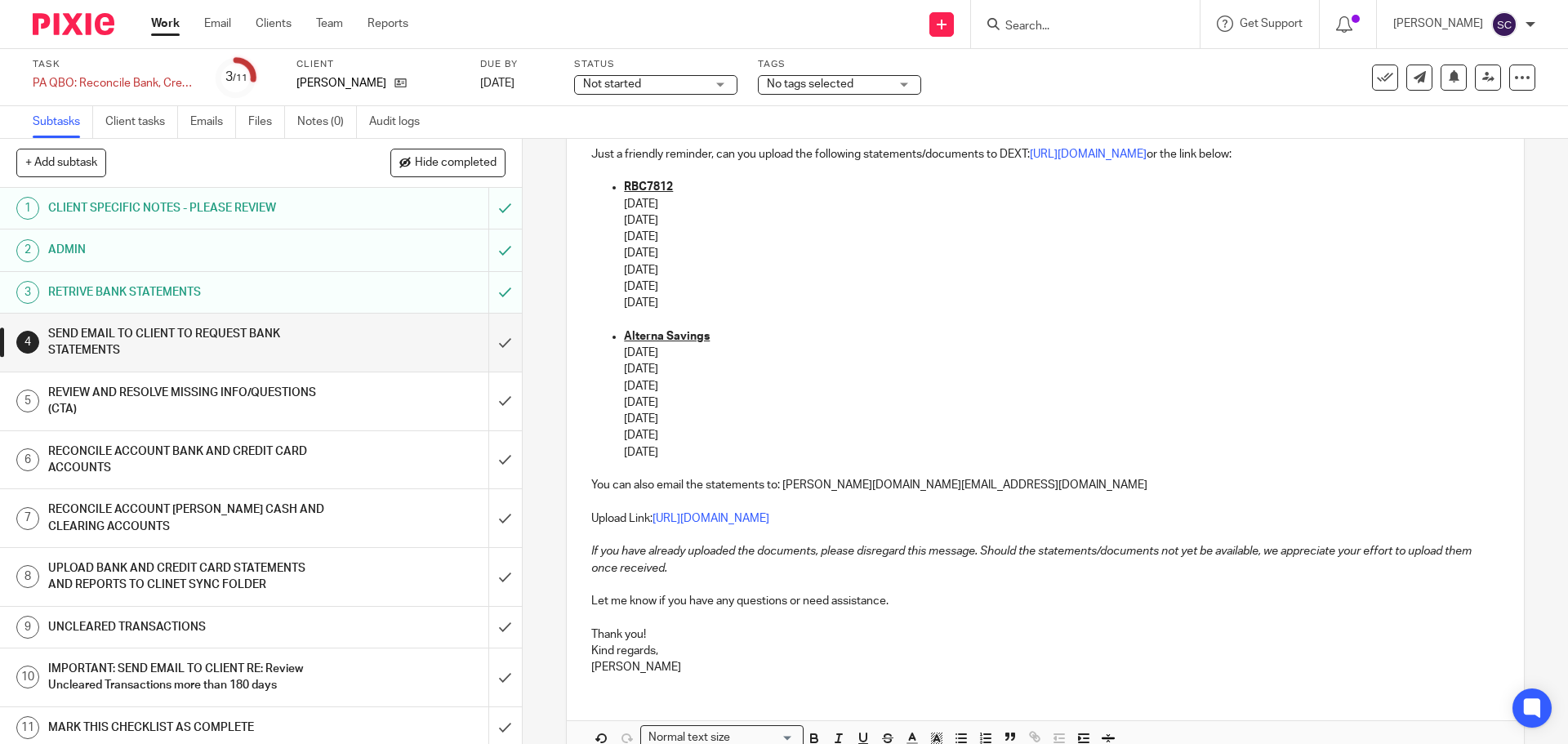
scroll to position [363, 0]
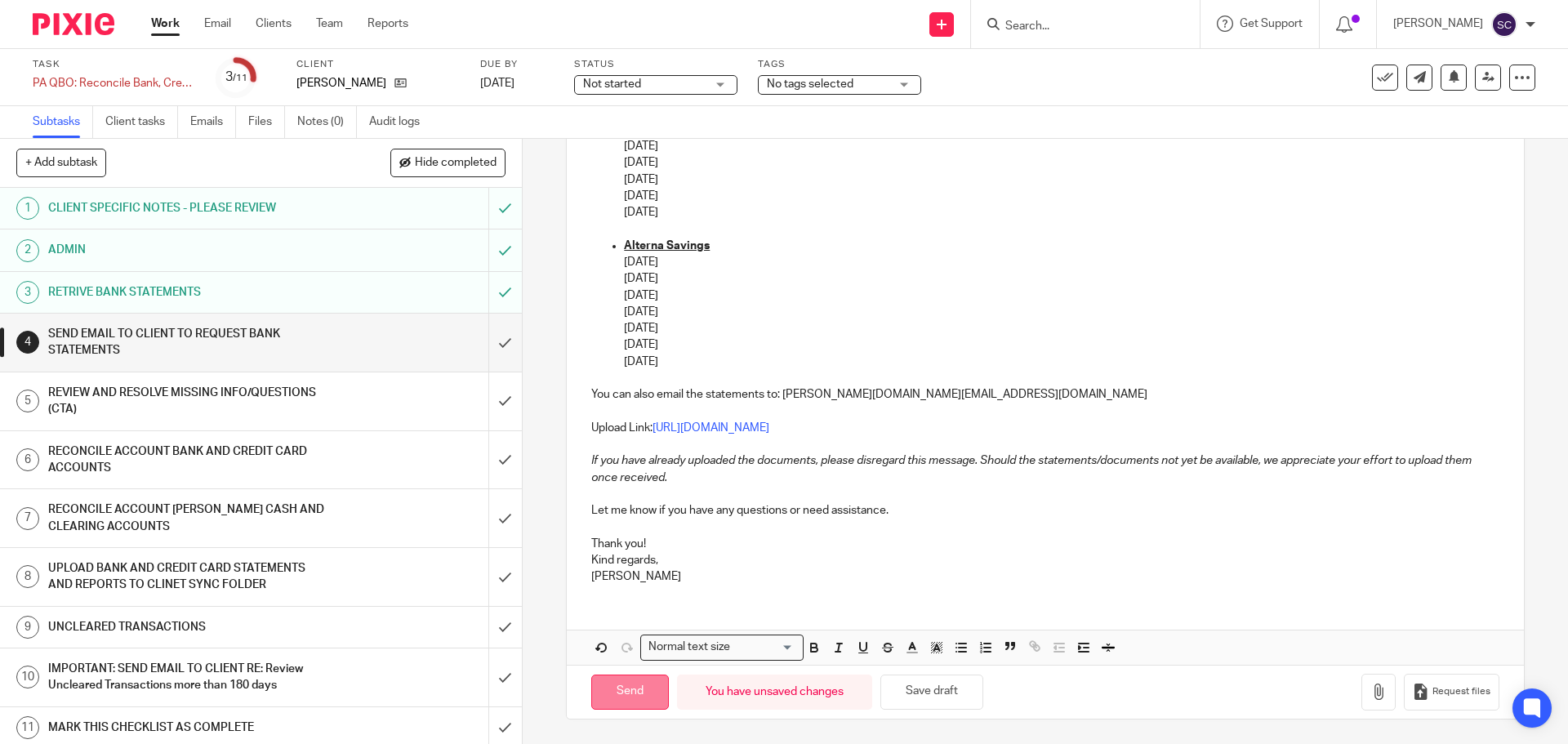
click at [621, 686] on input "Send" at bounding box center [630, 693] width 78 height 36
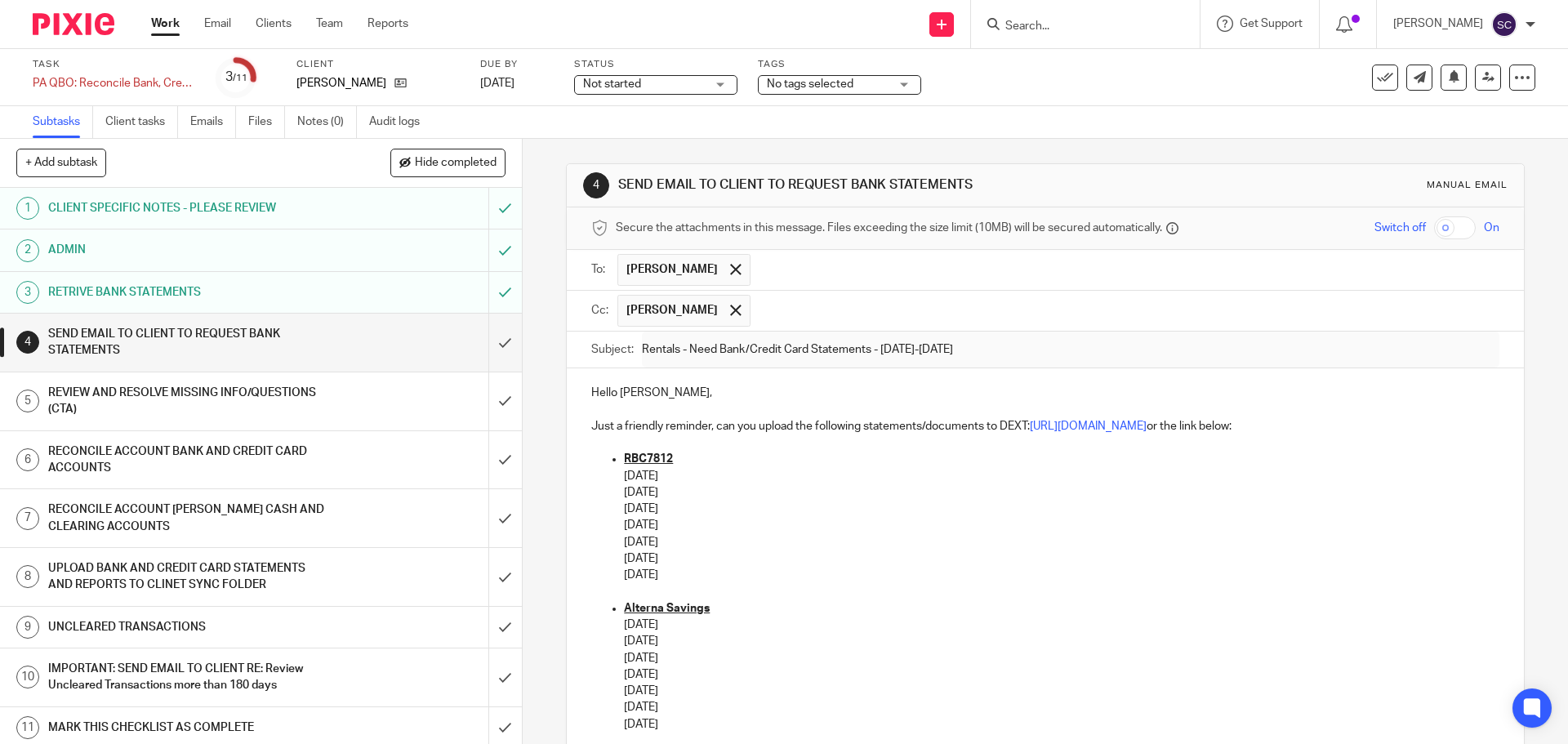
type input "Sent"
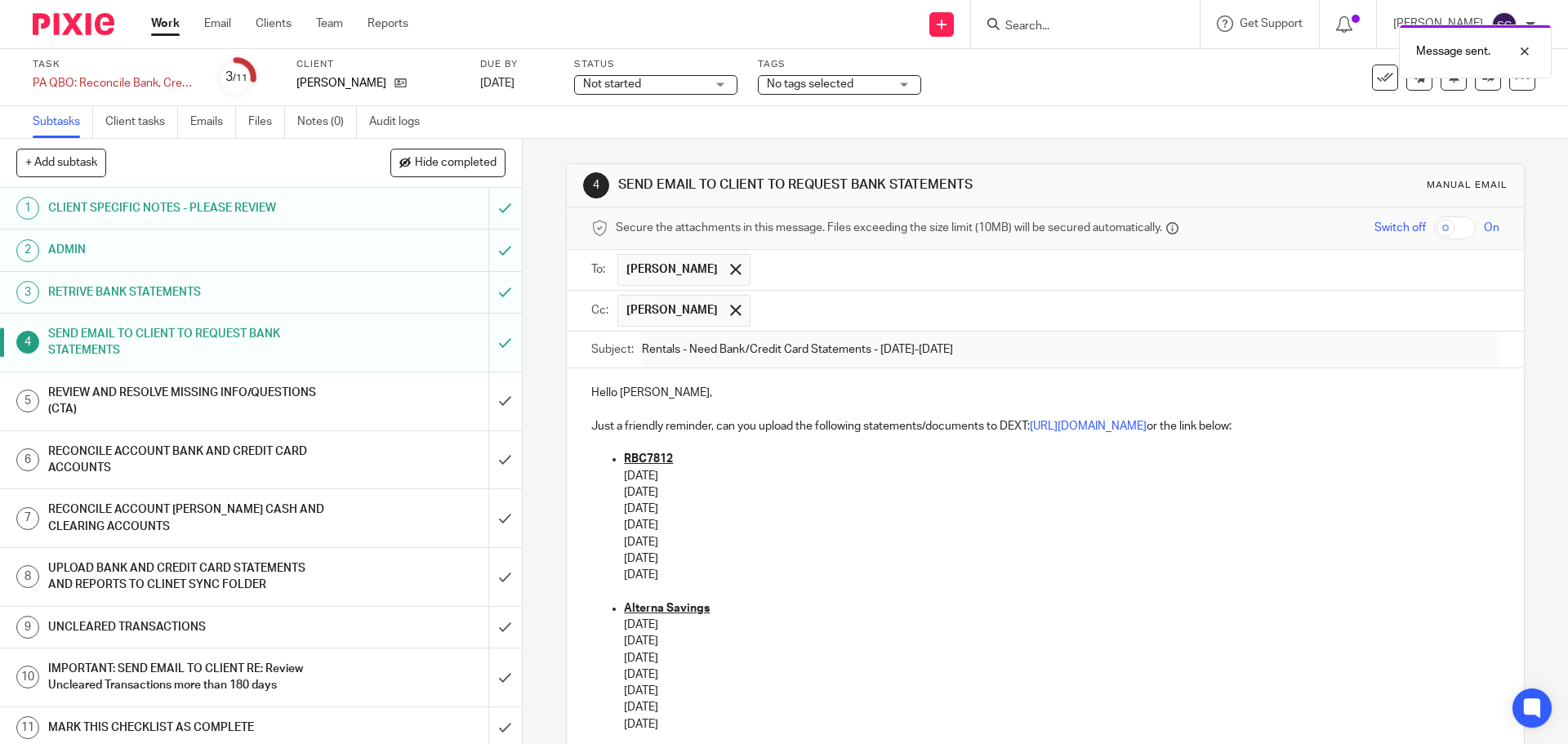
click at [724, 86] on div "Not started Not started" at bounding box center [656, 85] width 164 height 20
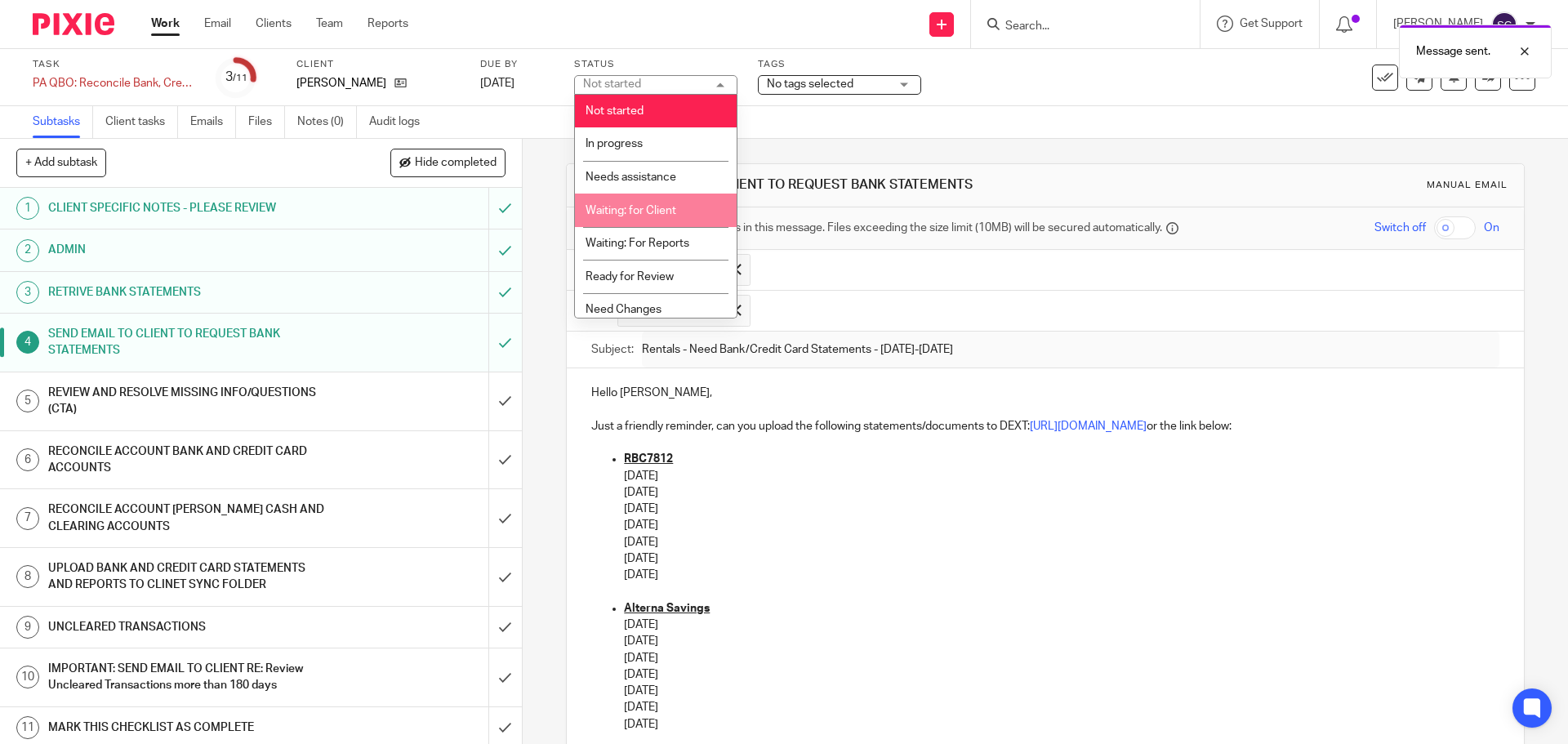
click at [659, 212] on span "Waiting: for Client" at bounding box center [631, 211] width 91 height 12
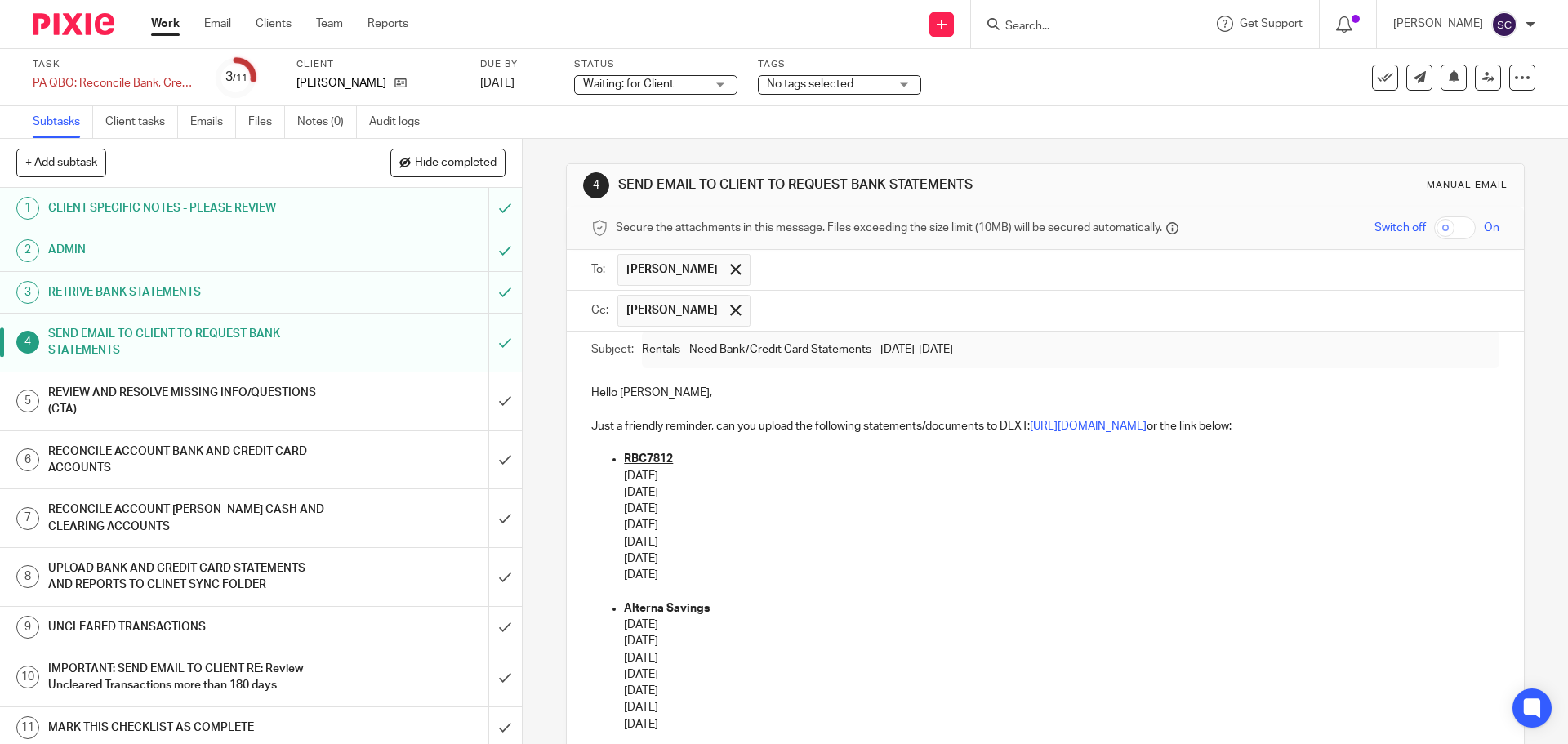
click at [55, 121] on link "Subtasks" at bounding box center [62, 122] width 60 height 32
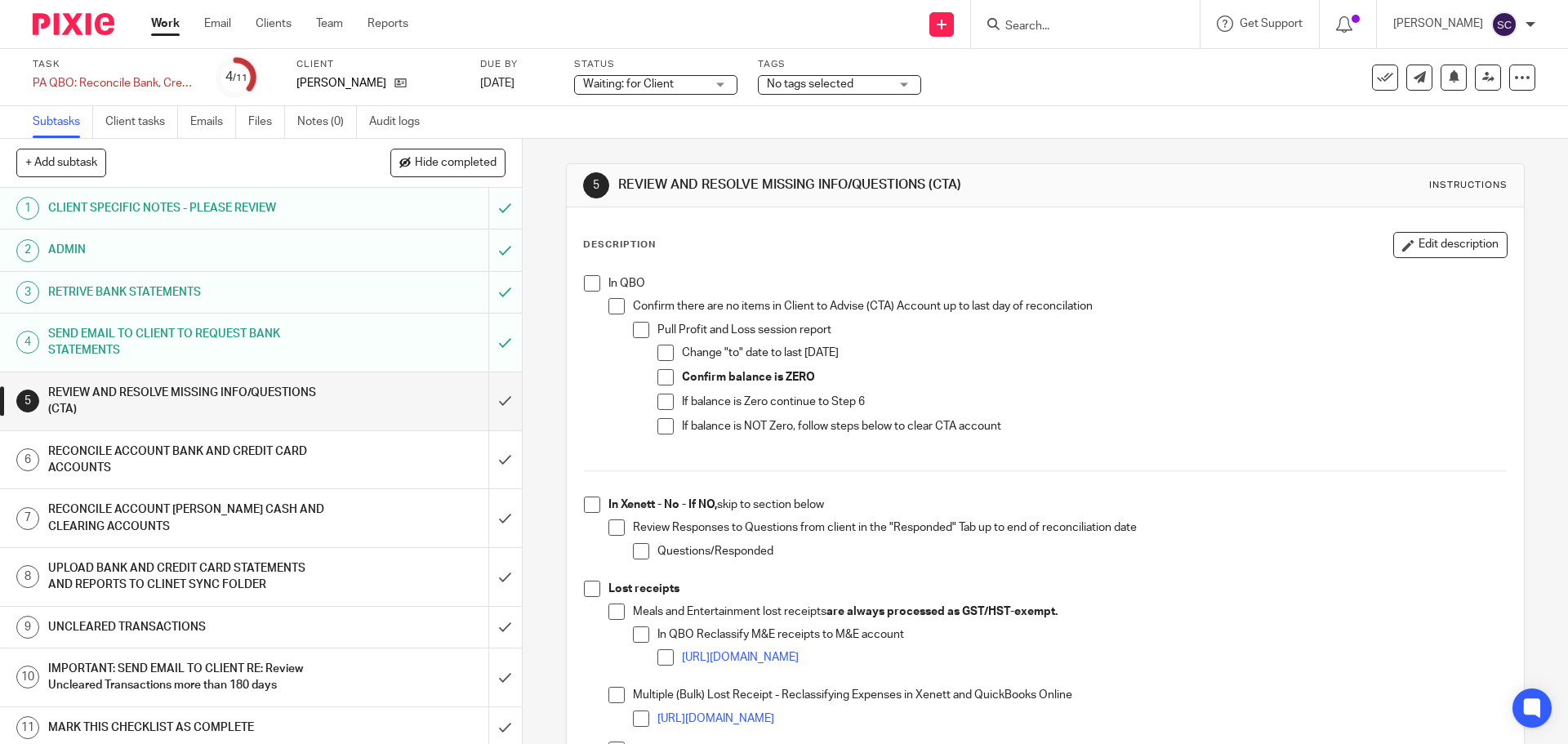
click at [168, 22] on link "Work" at bounding box center [165, 24] width 29 height 17
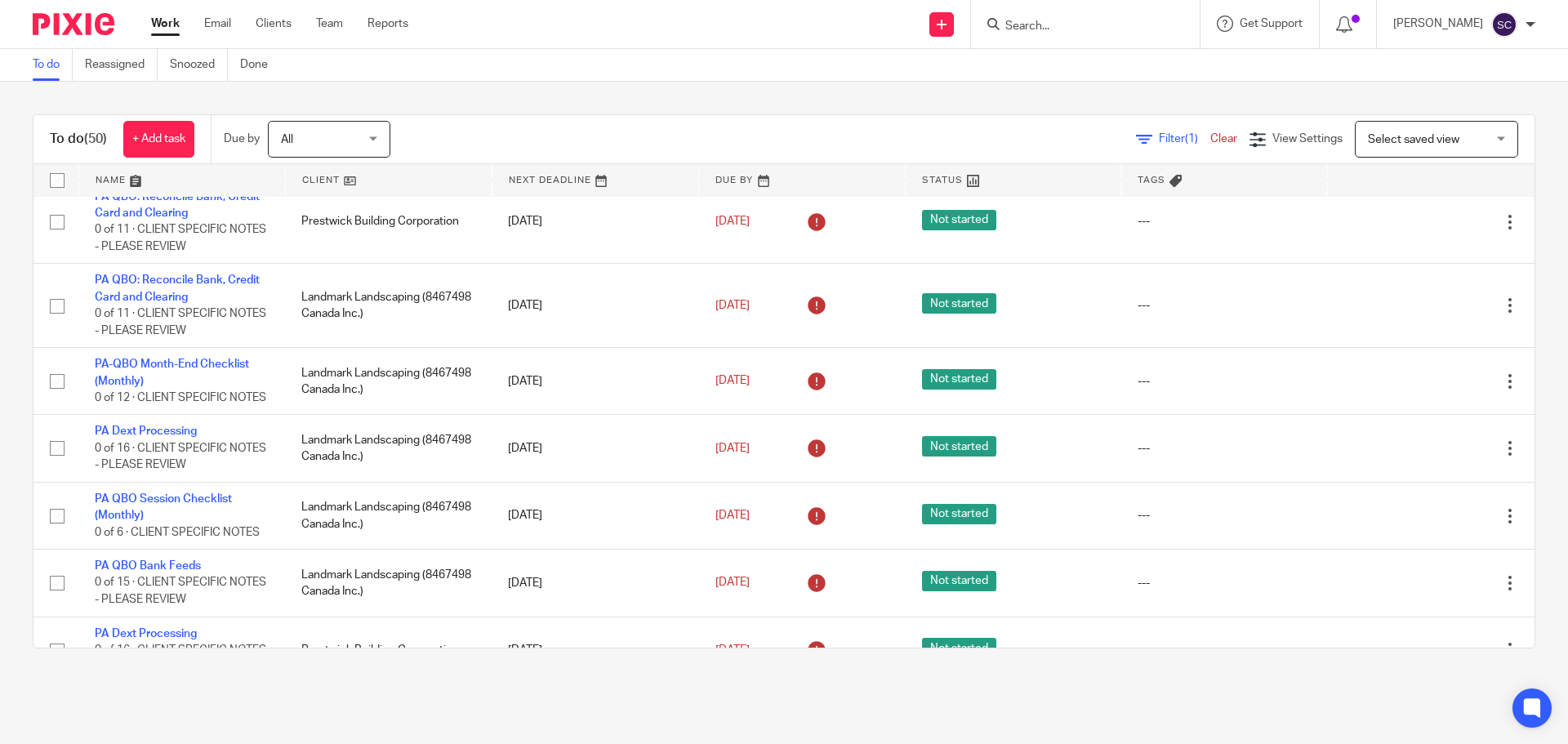
scroll to position [1307, 0]
